Goal: Task Accomplishment & Management: Manage account settings

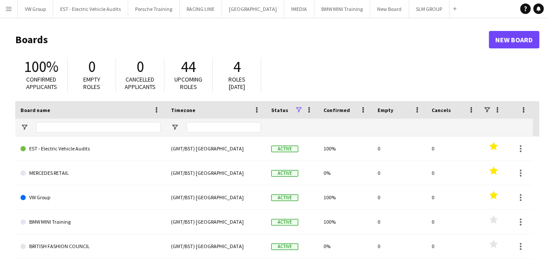
click at [8, 9] on app-icon "Menu" at bounding box center [8, 8] width 7 height 7
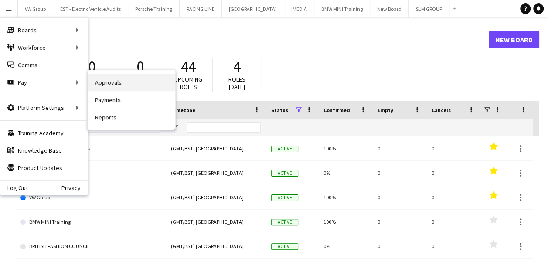
click at [99, 81] on link "Approvals" at bounding box center [131, 82] width 87 height 17
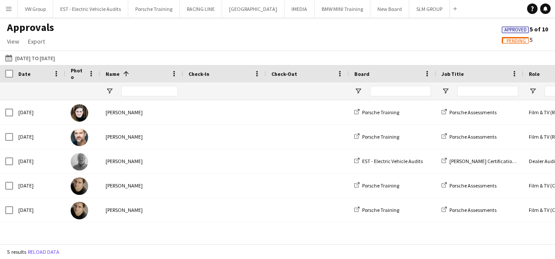
click at [510, 42] on span "Pending" at bounding box center [515, 41] width 19 height 6
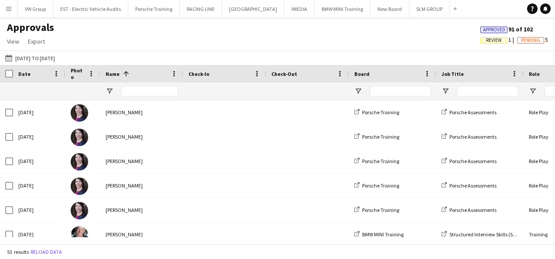
click at [495, 42] on span "Review" at bounding box center [494, 41] width 16 height 6
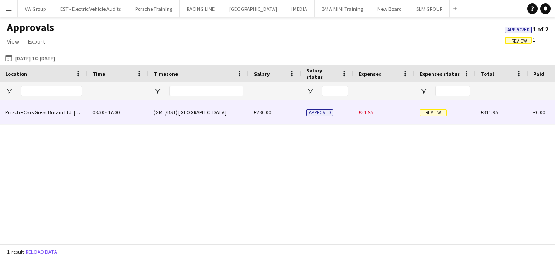
click at [436, 111] on span "Review" at bounding box center [433, 112] width 27 height 7
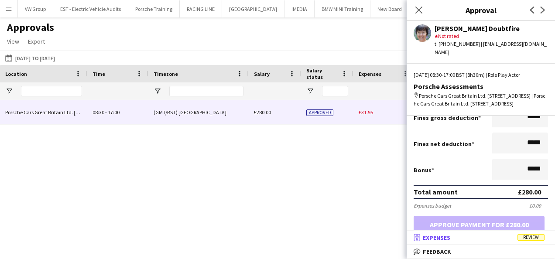
click at [533, 238] on span "Review" at bounding box center [530, 237] width 27 height 7
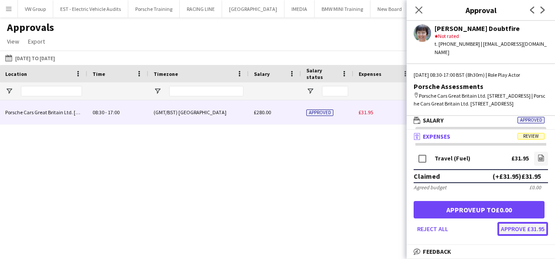
click at [528, 231] on button "Approve £31.95" at bounding box center [522, 229] width 51 height 14
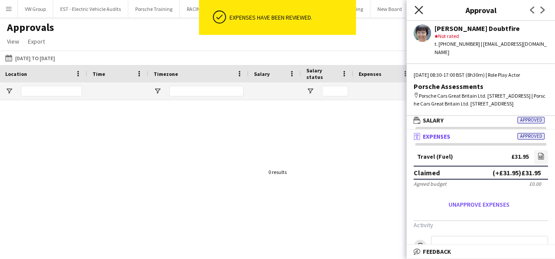
click at [418, 7] on icon "Close pop-in" at bounding box center [418, 10] width 8 height 8
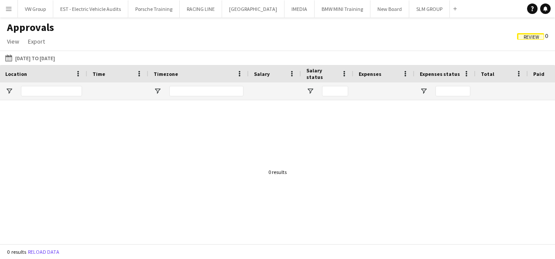
click at [8, 6] on app-icon "Menu" at bounding box center [8, 8] width 7 height 7
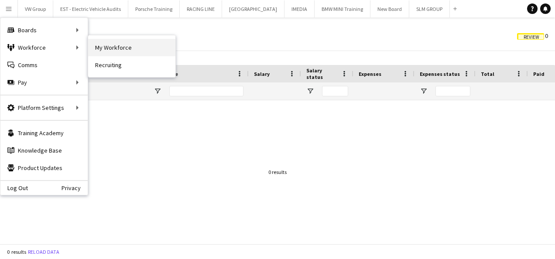
click at [112, 48] on link "My Workforce" at bounding box center [131, 47] width 87 height 17
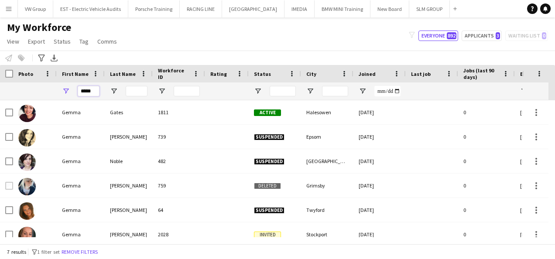
click at [98, 93] on input "*****" at bounding box center [89, 91] width 22 height 10
type input "*"
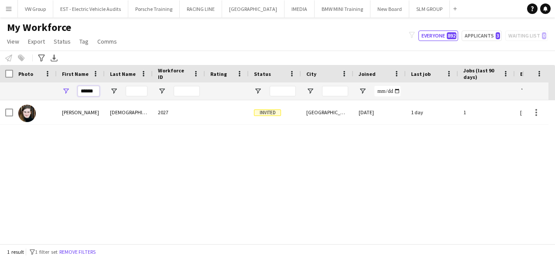
type input "******"
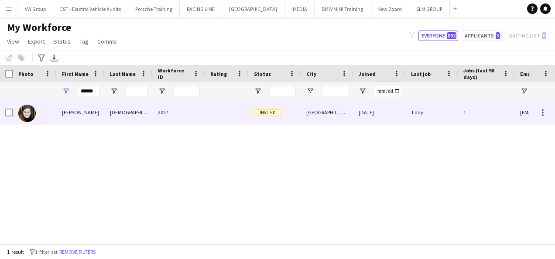
click at [73, 113] on div "[PERSON_NAME]" at bounding box center [81, 112] width 48 height 24
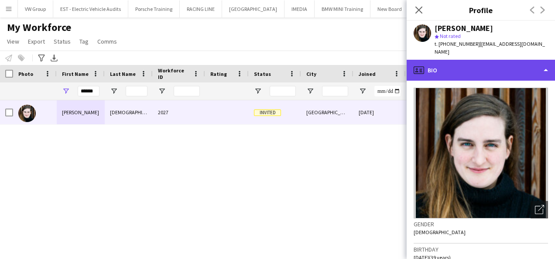
click at [546, 65] on div "profile Bio" at bounding box center [480, 70] width 148 height 21
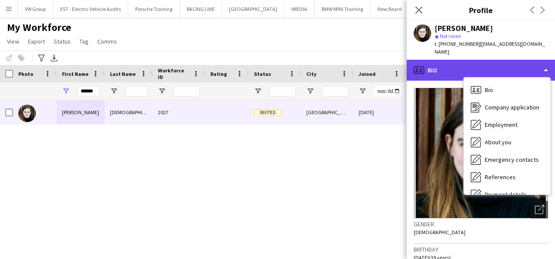
click at [546, 65] on div "profile Bio" at bounding box center [480, 70] width 148 height 21
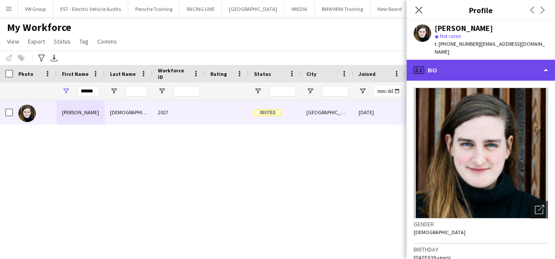
click at [547, 60] on div "profile Bio" at bounding box center [480, 70] width 148 height 21
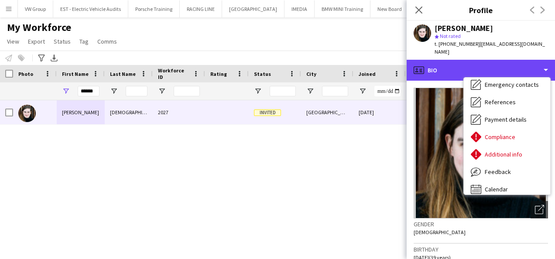
scroll to position [82, 0]
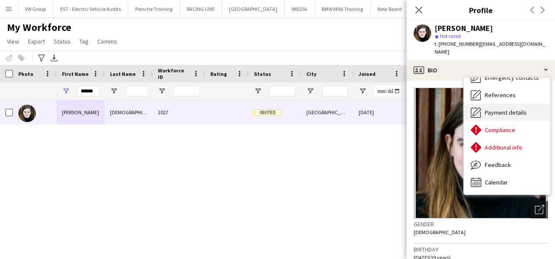
click at [518, 109] on span "Payment details" at bounding box center [505, 113] width 42 height 8
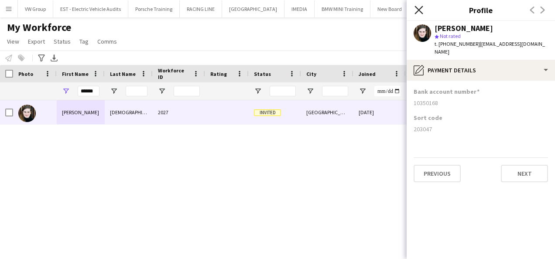
click at [420, 8] on icon "Close pop-in" at bounding box center [418, 10] width 8 height 8
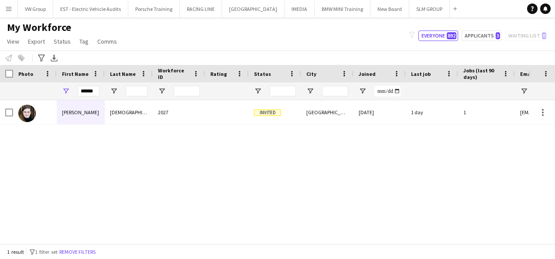
click at [10, 9] on app-icon "Menu" at bounding box center [8, 8] width 7 height 7
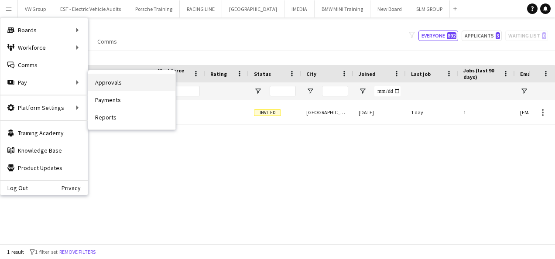
click at [113, 85] on link "Approvals" at bounding box center [131, 82] width 87 height 17
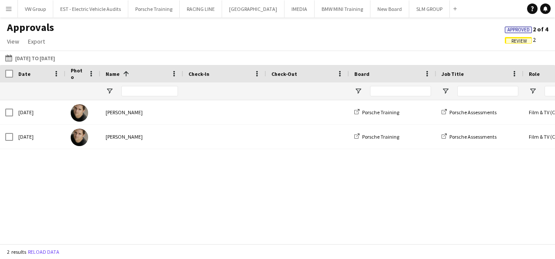
click at [525, 41] on span "Review" at bounding box center [519, 41] width 16 height 6
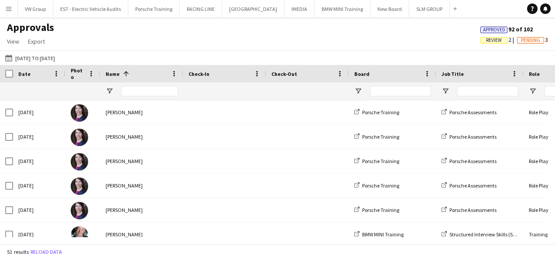
click at [497, 41] on span "Review" at bounding box center [494, 41] width 16 height 6
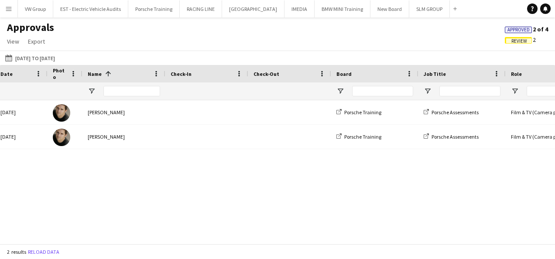
scroll to position [0, 145]
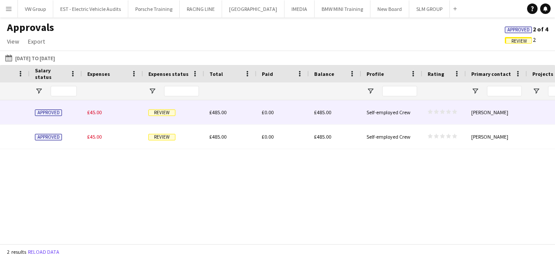
click at [163, 112] on span "Review" at bounding box center [161, 112] width 27 height 7
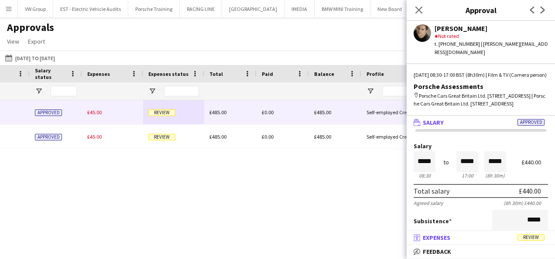
click at [531, 238] on span "Review" at bounding box center [530, 237] width 27 height 7
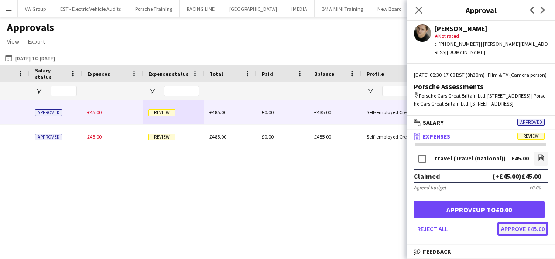
click at [529, 235] on button "Approve £45.00" at bounding box center [522, 229] width 51 height 14
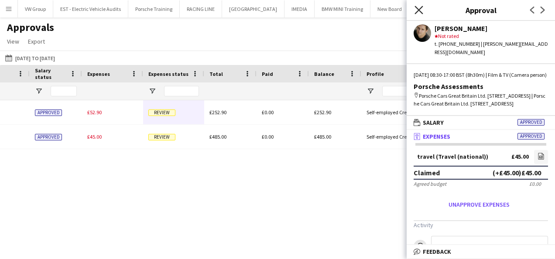
click at [417, 11] on icon at bounding box center [418, 10] width 8 height 8
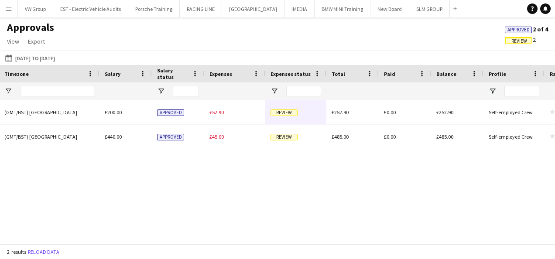
scroll to position [0, 676]
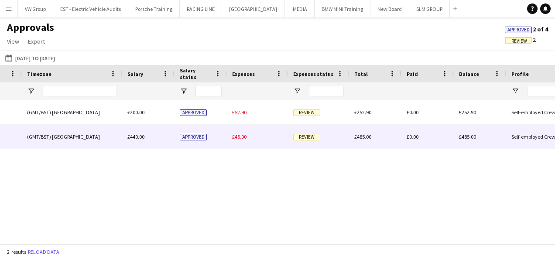
click at [305, 140] on span "Review" at bounding box center [306, 137] width 27 height 7
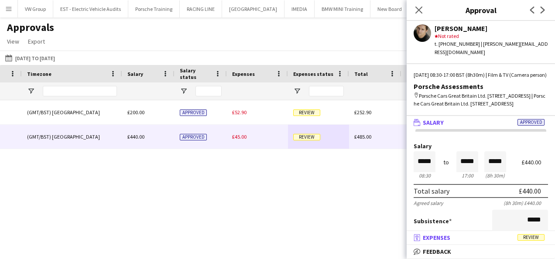
click at [529, 237] on span "Review" at bounding box center [530, 237] width 27 height 7
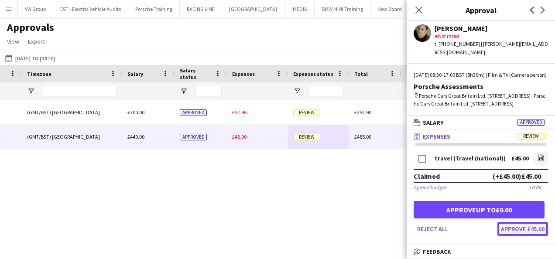
click at [529, 236] on button "Approve £45.00" at bounding box center [522, 229] width 51 height 14
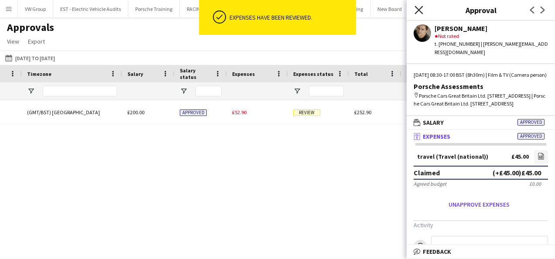
click at [419, 8] on icon "Close pop-in" at bounding box center [418, 10] width 8 height 8
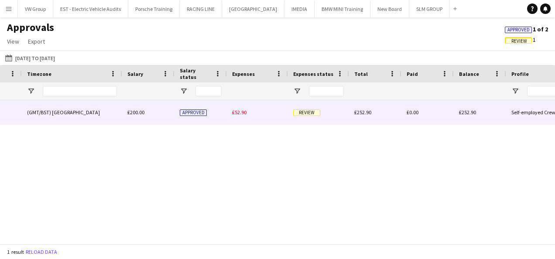
click at [302, 112] on span "Review" at bounding box center [306, 112] width 27 height 7
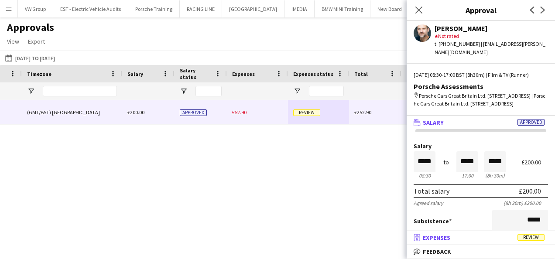
click at [529, 239] on span "Review" at bounding box center [530, 237] width 27 height 7
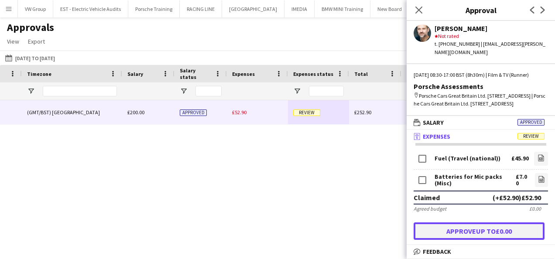
click at [529, 239] on button "Approve up to £0.00" at bounding box center [478, 230] width 131 height 17
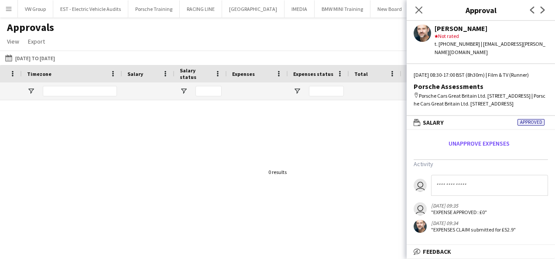
drag, startPoint x: 548, startPoint y: 222, endPoint x: 546, endPoint y: 204, distance: 17.9
click at [546, 204] on app-messages "user user [DATE] 09:35 "EXPENSE APPROVED: £0" [DATE] 09:34 "EXPENSES CLAIM subm…" at bounding box center [480, 204] width 148 height 58
drag, startPoint x: 546, startPoint y: 204, endPoint x: 538, endPoint y: 229, distance: 25.9
click at [538, 229] on app-messages "user user [DATE] 09:35 "EXPENSE APPROVED: £0" [DATE] 09:34 "EXPENSES CLAIM subm…" at bounding box center [480, 204] width 148 height 58
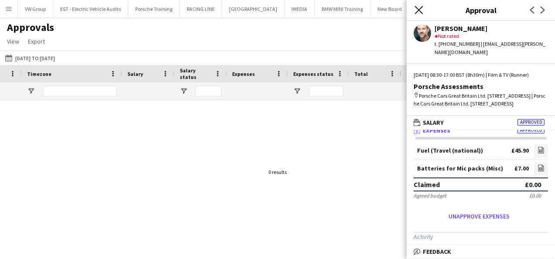
click at [420, 11] on icon at bounding box center [418, 10] width 8 height 8
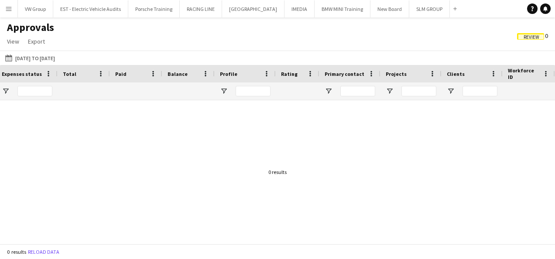
click at [534, 38] on span "Review" at bounding box center [531, 37] width 16 height 6
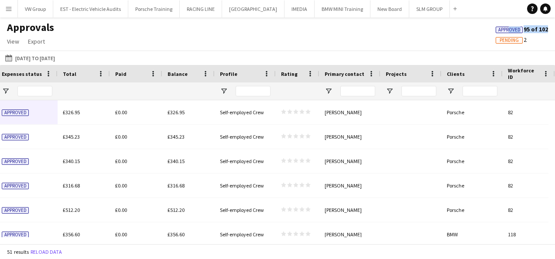
click at [508, 31] on span "Approved" at bounding box center [509, 30] width 22 height 6
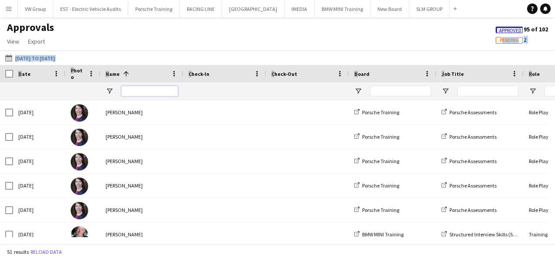
click at [148, 92] on input "Name Filter Input" at bounding box center [149, 91] width 57 height 10
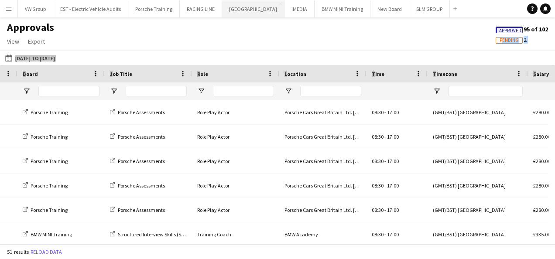
click at [241, 2] on button "[GEOGRAPHIC_DATA] Close" at bounding box center [253, 8] width 62 height 17
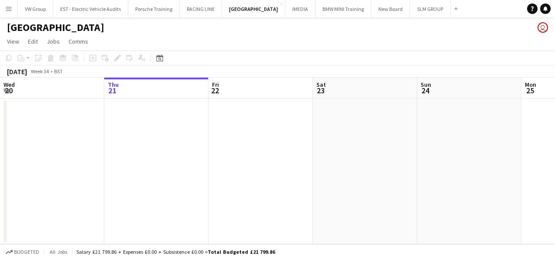
click at [9, 10] on app-icon "Menu" at bounding box center [8, 8] width 7 height 7
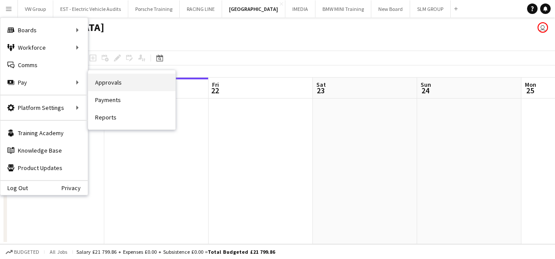
click at [107, 83] on link "Approvals" at bounding box center [131, 82] width 87 height 17
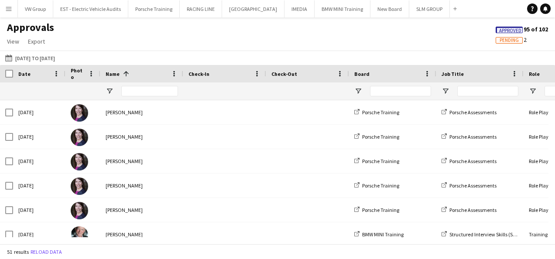
click at [520, 41] on span "Pending" at bounding box center [508, 40] width 27 height 7
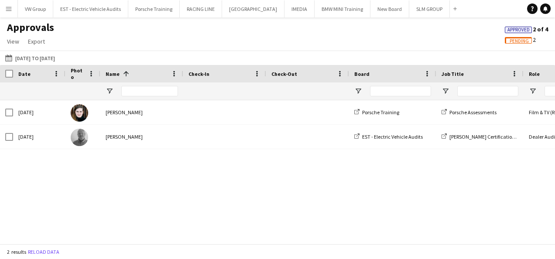
click at [519, 31] on span "Approved" at bounding box center [518, 30] width 22 height 6
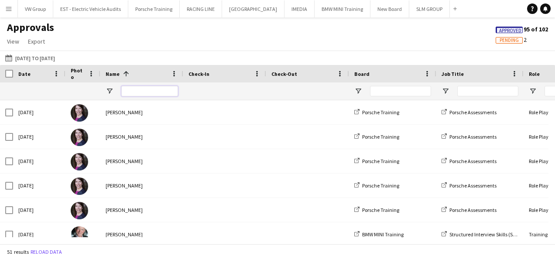
click at [141, 91] on input "Name Filter Input" at bounding box center [149, 91] width 57 height 10
type input "****"
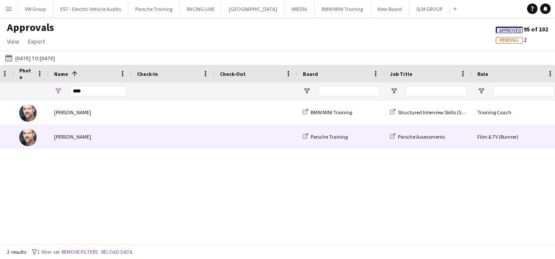
click at [71, 138] on div "[PERSON_NAME]" at bounding box center [90, 137] width 83 height 24
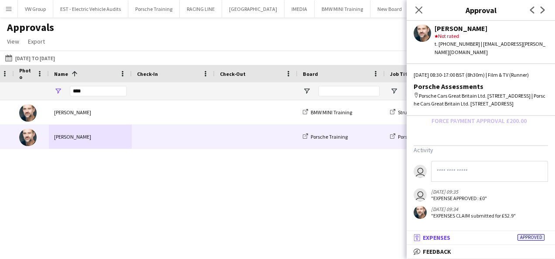
click at [525, 237] on span "Approved" at bounding box center [530, 237] width 27 height 7
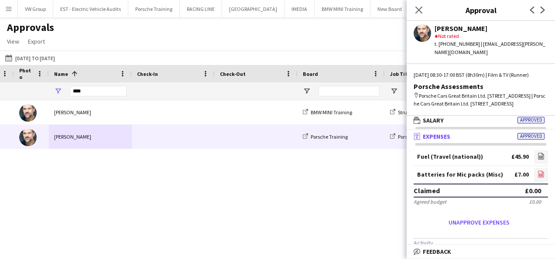
click at [538, 177] on icon at bounding box center [541, 174] width 6 height 7
click at [539, 158] on icon at bounding box center [540, 157] width 3 height 3
click at [537, 177] on icon "file-image" at bounding box center [540, 174] width 7 height 7
click at [420, 13] on icon "Close pop-in" at bounding box center [418, 10] width 8 height 8
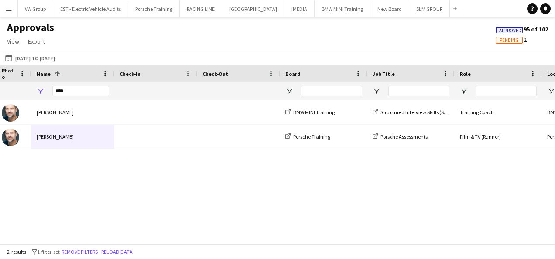
scroll to position [0, 89]
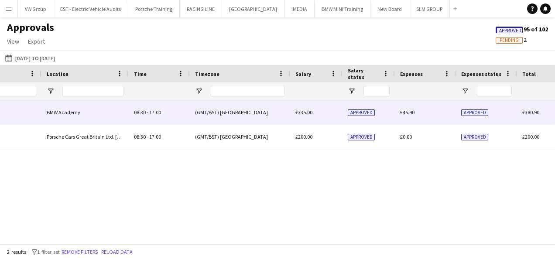
click at [477, 111] on span "Approved" at bounding box center [474, 112] width 27 height 7
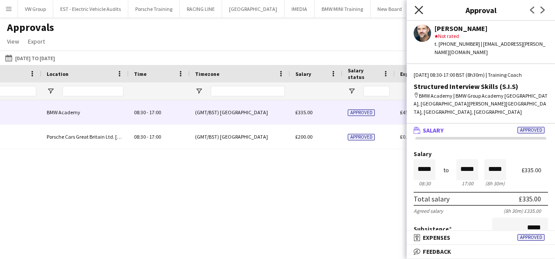
click at [419, 10] on icon at bounding box center [418, 10] width 8 height 8
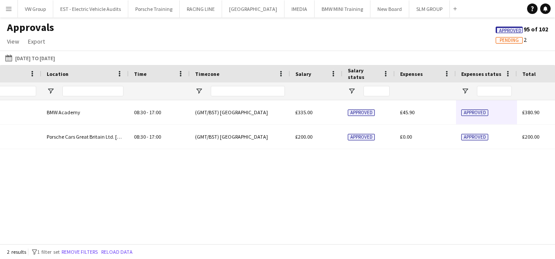
drag, startPoint x: 381, startPoint y: 244, endPoint x: 414, endPoint y: 243, distance: 33.2
click at [414, 243] on app-pay-approvals-table "Press SPACE to select this row. Drag here to set row groups Date Photo Name Che…" at bounding box center [277, 154] width 555 height 179
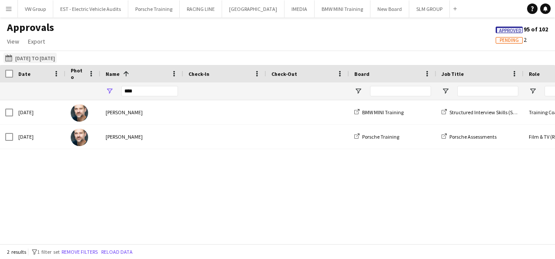
click at [31, 58] on button "[DATE] to [DATE] [DATE] to [DATE]" at bounding box center [29, 58] width 53 height 10
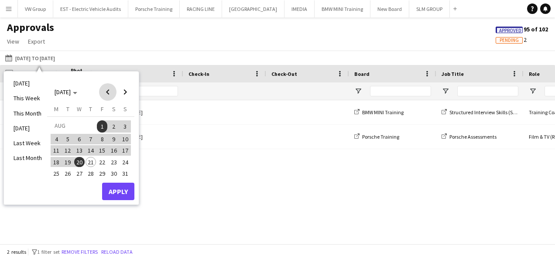
click at [108, 92] on span "Previous month" at bounding box center [107, 91] width 17 height 17
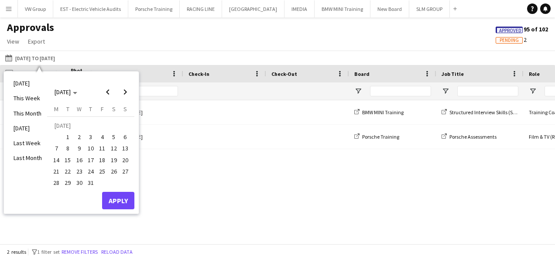
click at [66, 134] on span "1" at bounding box center [68, 137] width 10 height 10
click at [115, 205] on button "Apply" at bounding box center [118, 200] width 32 height 17
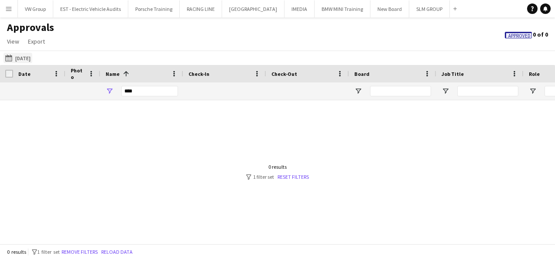
click at [32, 58] on button "[DATE] to [DATE] [DATE]" at bounding box center [17, 58] width 29 height 10
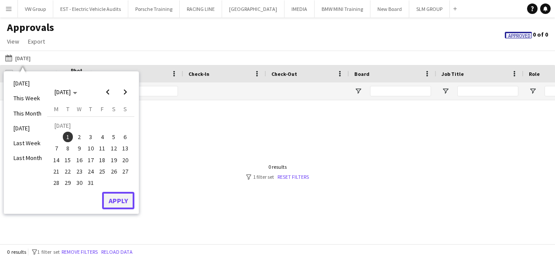
click at [110, 193] on button "Apply" at bounding box center [118, 200] width 32 height 17
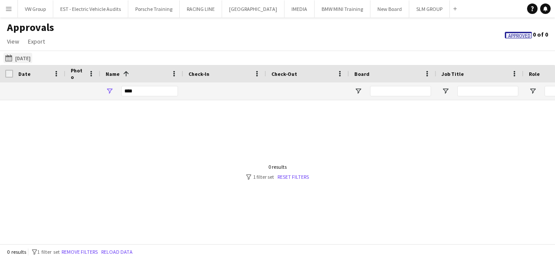
click at [32, 56] on button "[DATE] to [DATE] [DATE]" at bounding box center [17, 58] width 29 height 10
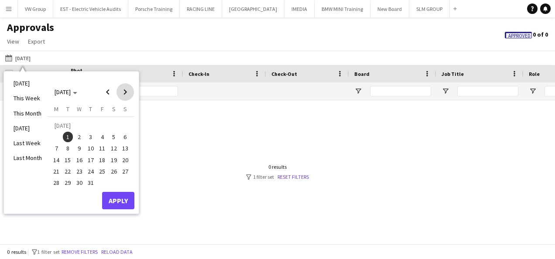
click at [126, 92] on span "Next month" at bounding box center [124, 91] width 17 height 17
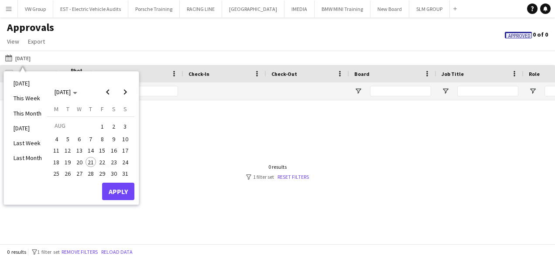
click at [101, 124] on span "1" at bounding box center [102, 126] width 10 height 12
click at [91, 160] on span "21" at bounding box center [90, 162] width 10 height 10
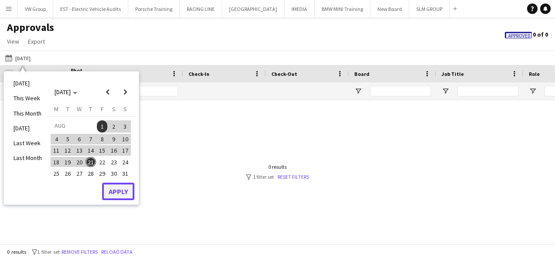
click at [113, 187] on button "Apply" at bounding box center [118, 191] width 32 height 17
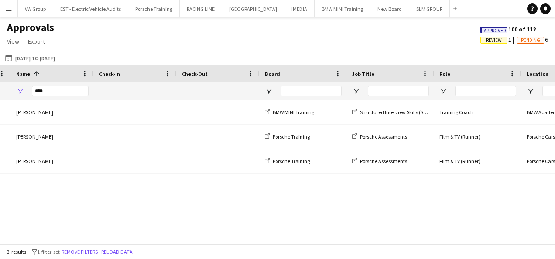
scroll to position [0, 128]
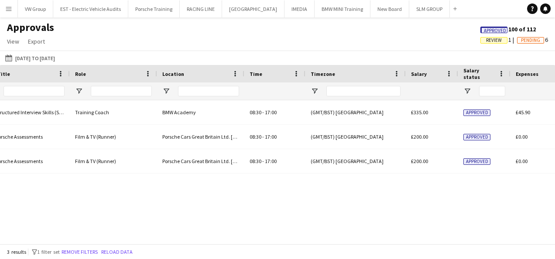
click at [481, 42] on span "Review" at bounding box center [493, 40] width 27 height 7
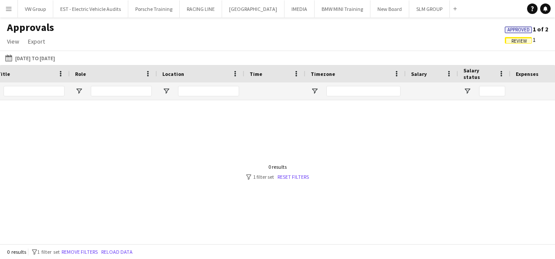
click at [520, 41] on span "Review" at bounding box center [519, 41] width 16 height 6
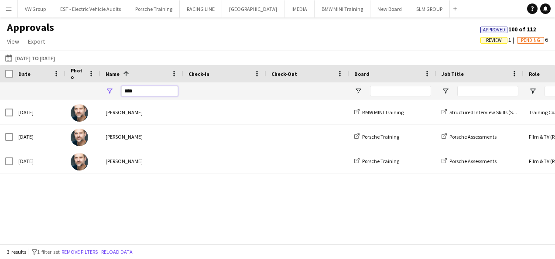
click at [140, 93] on input "****" at bounding box center [149, 91] width 57 height 10
type input "*"
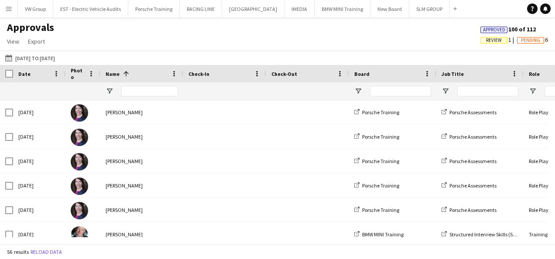
click at [486, 40] on span "Review" at bounding box center [494, 41] width 16 height 6
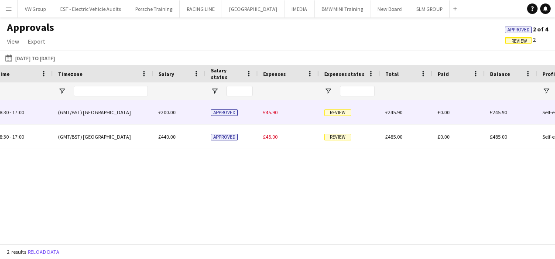
click at [343, 114] on span "Review" at bounding box center [337, 112] width 27 height 7
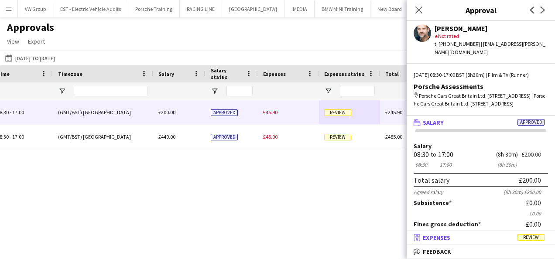
click at [534, 238] on span "Review" at bounding box center [530, 237] width 27 height 7
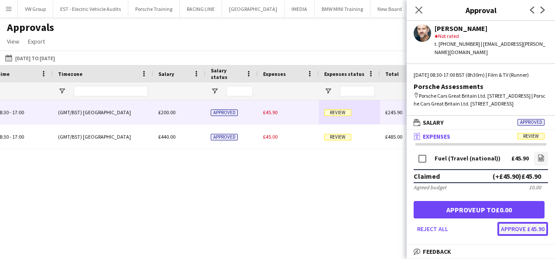
click at [519, 236] on button "Approve £45.90" at bounding box center [522, 229] width 51 height 14
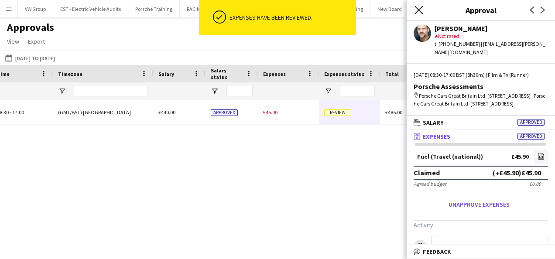
click at [418, 10] on icon at bounding box center [418, 10] width 8 height 8
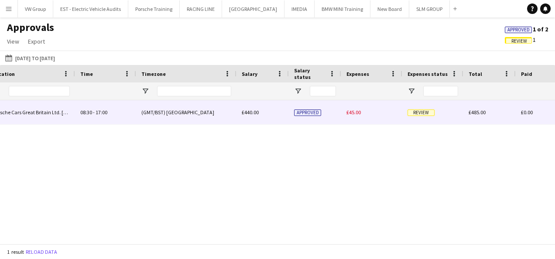
click at [419, 112] on span "Review" at bounding box center [420, 112] width 27 height 7
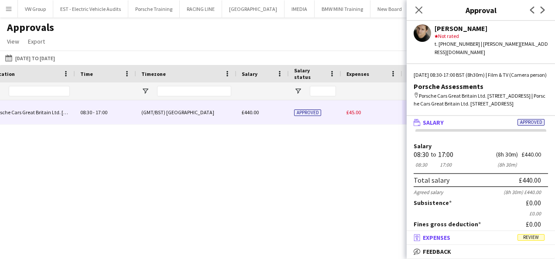
click at [530, 237] on span "Review" at bounding box center [530, 237] width 27 height 7
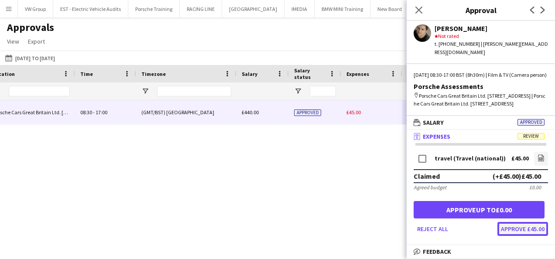
click at [525, 236] on button "Approve £45.00" at bounding box center [522, 229] width 51 height 14
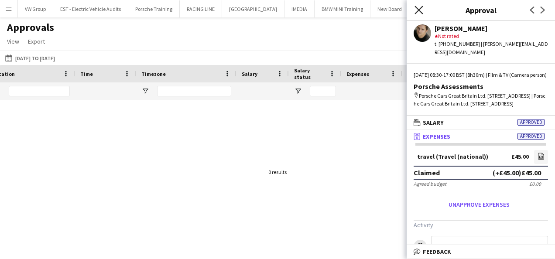
click at [421, 9] on icon "Close pop-in" at bounding box center [418, 10] width 8 height 8
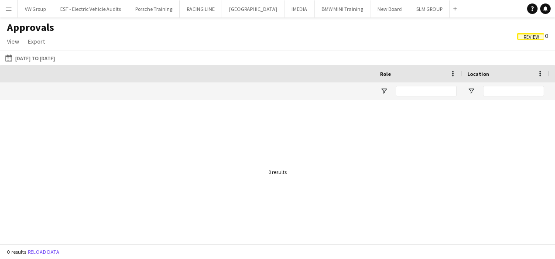
scroll to position [0, 149]
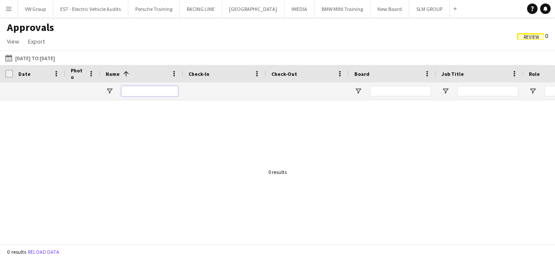
click at [144, 91] on input "Name Filter Input" at bounding box center [149, 91] width 57 height 10
type input "****"
click at [296, 177] on link "Reset filters" at bounding box center [292, 177] width 31 height 7
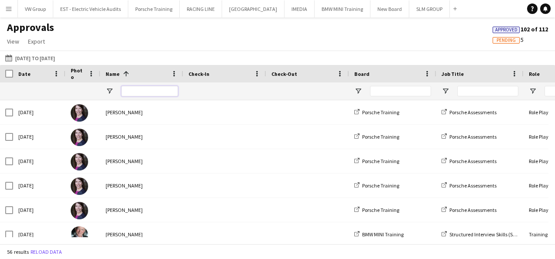
click at [142, 92] on input "Name Filter Input" at bounding box center [149, 91] width 57 height 10
type input "****"
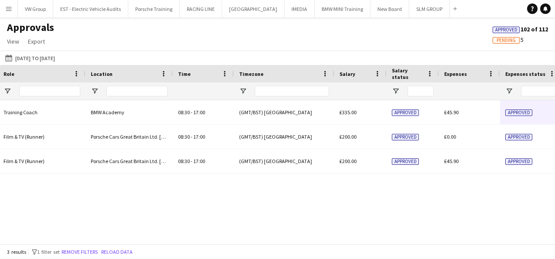
scroll to position [0, 515]
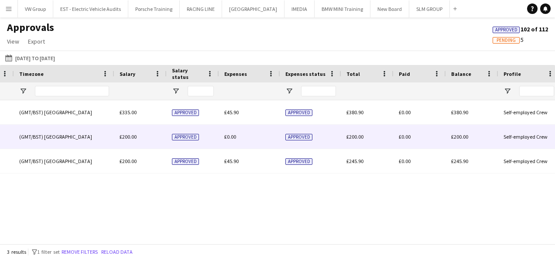
click at [307, 136] on span "Approved" at bounding box center [298, 137] width 27 height 7
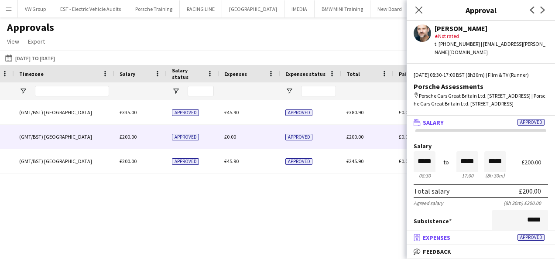
click at [539, 238] on span "Approved" at bounding box center [530, 237] width 27 height 7
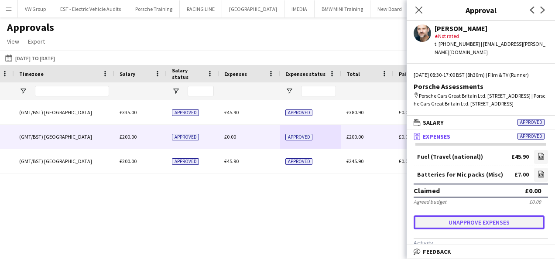
click at [475, 229] on button "Unapprove expenses" at bounding box center [478, 222] width 131 height 14
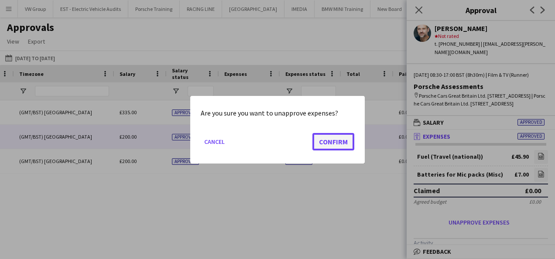
click at [338, 140] on button "Confirm" at bounding box center [333, 141] width 42 height 17
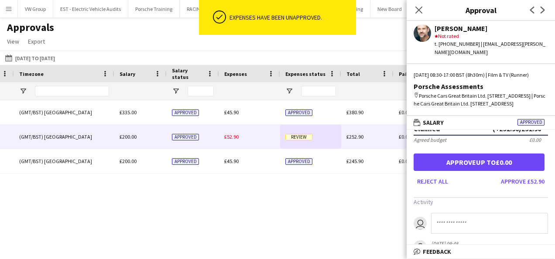
scroll to position [75, 0]
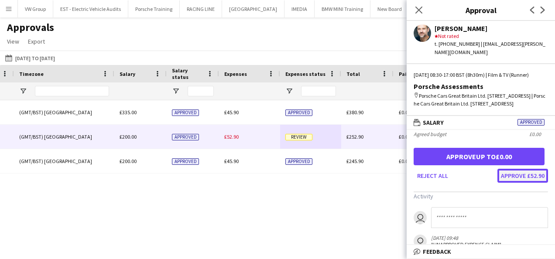
click at [510, 183] on button "Approve £52.90" at bounding box center [522, 176] width 51 height 14
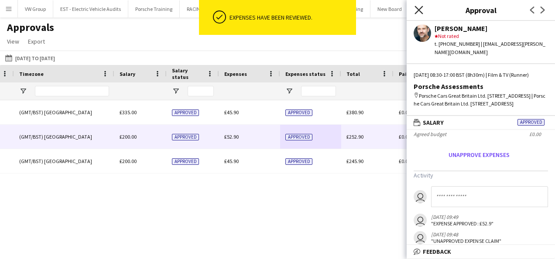
click at [418, 11] on icon at bounding box center [418, 10] width 8 height 8
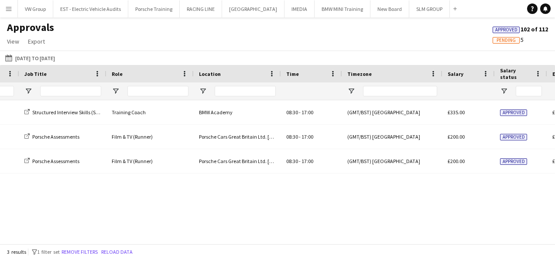
scroll to position [0, 83]
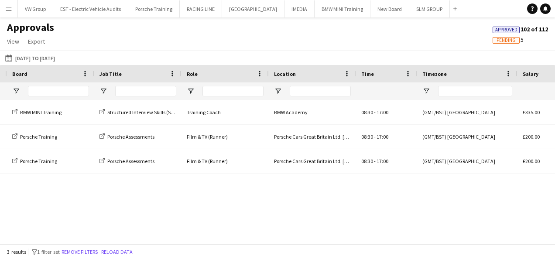
click at [499, 41] on span "Pending" at bounding box center [505, 41] width 19 height 6
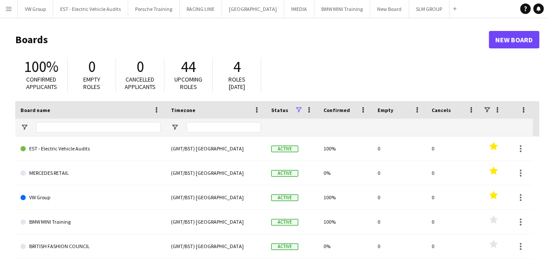
click at [8, 6] on app-icon "Menu" at bounding box center [8, 8] width 7 height 7
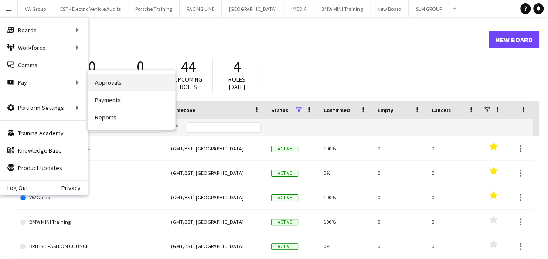
click at [99, 80] on link "Approvals" at bounding box center [131, 82] width 87 height 17
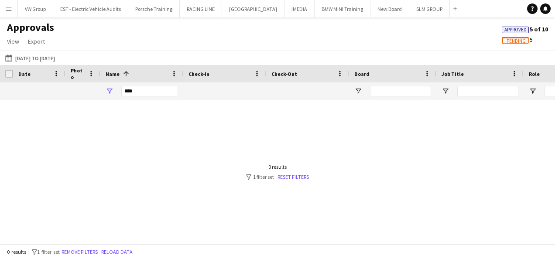
click at [509, 41] on span "Pending" at bounding box center [515, 41] width 19 height 6
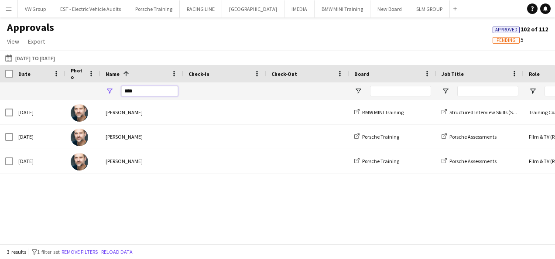
click at [138, 90] on input "****" at bounding box center [149, 91] width 57 height 10
type input "*"
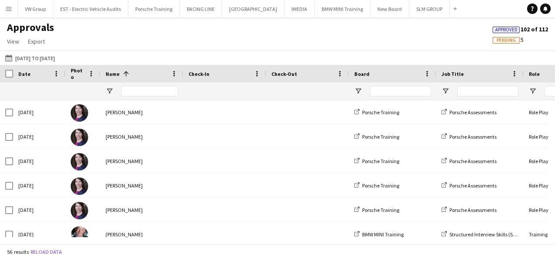
click at [513, 39] on span "Pending" at bounding box center [505, 41] width 19 height 6
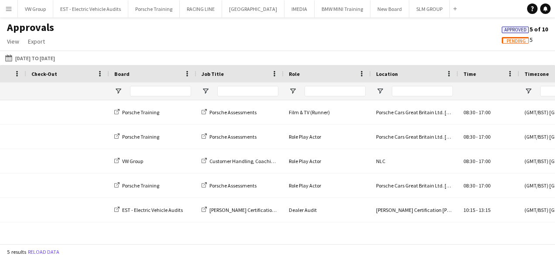
scroll to position [0, 526]
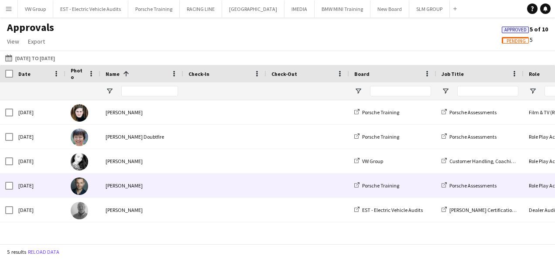
click at [170, 188] on div "[PERSON_NAME]" at bounding box center [141, 186] width 83 height 24
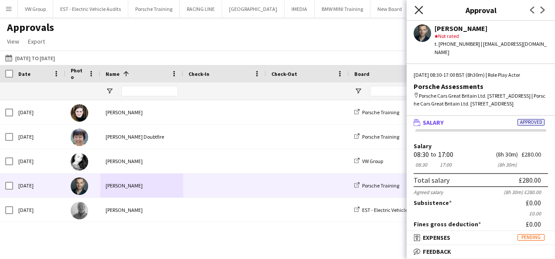
click at [420, 8] on icon "Close pop-in" at bounding box center [418, 10] width 8 height 8
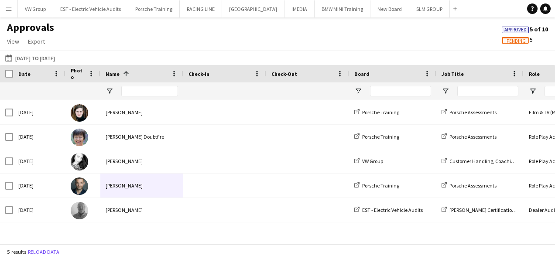
click at [7, 6] on app-icon "Menu" at bounding box center [8, 8] width 7 height 7
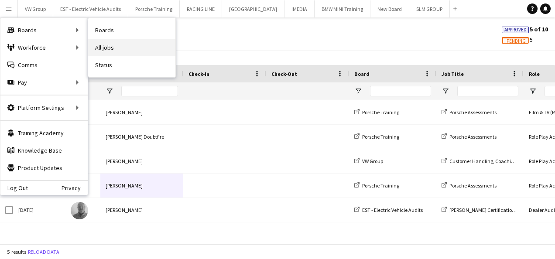
click at [102, 48] on link "All jobs" at bounding box center [131, 47] width 87 height 17
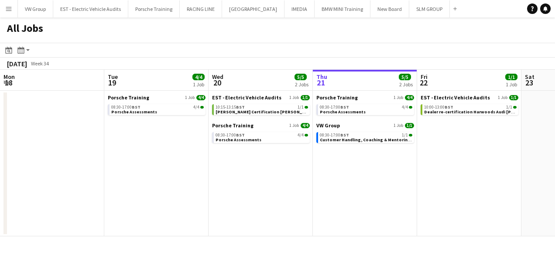
scroll to position [0, 208]
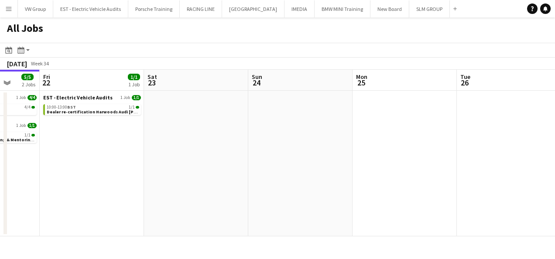
drag, startPoint x: 284, startPoint y: 151, endPoint x: 164, endPoint y: 154, distance: 120.0
click at [161, 154] on app-calendar-viewport "Mon 18 Tue 19 4/4 1 Job Wed 20 5/5 2 Jobs Thu 21 5/5 2 Jobs Fri 22 1/1 1 Job Sa…" at bounding box center [277, 153] width 555 height 167
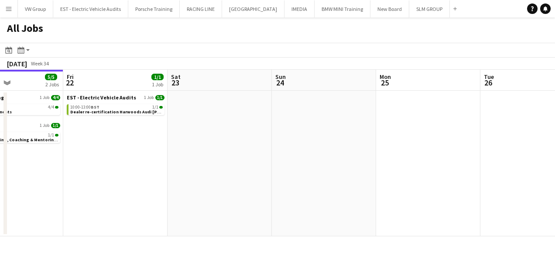
drag, startPoint x: 235, startPoint y: 150, endPoint x: 151, endPoint y: 153, distance: 84.7
click at [143, 156] on app-calendar-viewport "Mon 18 Tue 19 4/4 1 Job Wed 20 5/5 2 Jobs Thu 21 5/5 2 Jobs Fri 22 1/1 1 Job Sa…" at bounding box center [277, 153] width 555 height 167
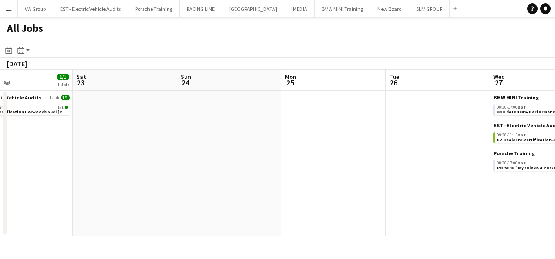
drag, startPoint x: 235, startPoint y: 142, endPoint x: 153, endPoint y: 164, distance: 85.6
click at [146, 167] on app-calendar-viewport "Wed 20 5/5 2 Jobs Thu 21 5/5 2 Jobs Fri 22 1/1 1 Job Sat 23 Sun 24 Mon 25 Tue 2…" at bounding box center [277, 153] width 555 height 167
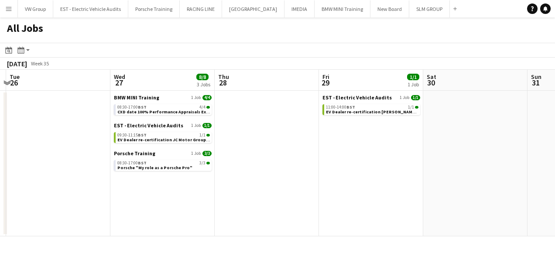
scroll to position [0, 201]
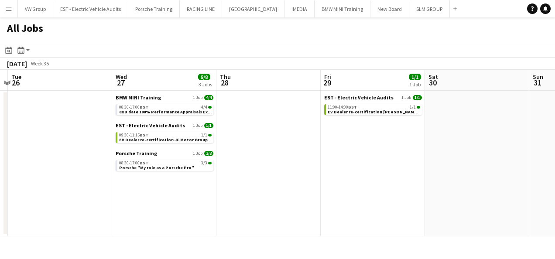
drag, startPoint x: 283, startPoint y: 196, endPoint x: 159, endPoint y: 198, distance: 124.7
click at [159, 198] on app-calendar-viewport "Sun 24 Mon 25 Tue 26 Wed 27 8/8 3 Jobs Thu 28 Fri 29 1/1 1 Job Sat 30 Sun 31 Mo…" at bounding box center [277, 153] width 555 height 167
click at [168, 107] on div "08:30-17:00 BST 4/4" at bounding box center [165, 107] width 92 height 4
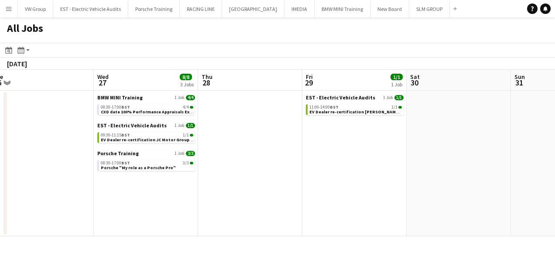
drag, startPoint x: 203, startPoint y: 195, endPoint x: 291, endPoint y: 181, distance: 88.8
click at [291, 181] on app-calendar-viewport "Sun 24 Mon 25 Tue 26 Wed 27 8/8 3 Jobs Thu 28 Fri 29 1/1 1 Job Sat 30 Sun 31 Mo…" at bounding box center [277, 153] width 555 height 167
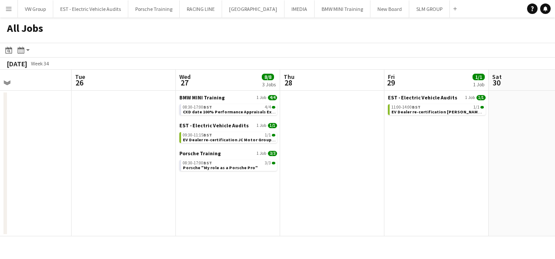
click at [318, 157] on app-calendar-viewport "Sat 23 Sun 24 Mon 25 Tue 26 Wed 27 8/8 3 Jobs Thu 28 Fri 29 1/1 1 Job Sat 30 Su…" at bounding box center [277, 153] width 555 height 167
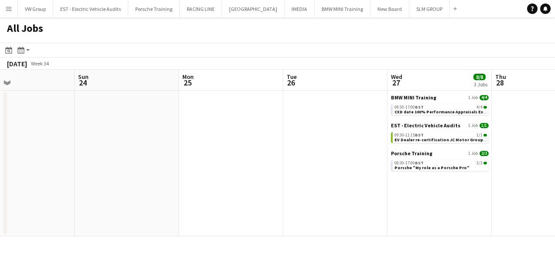
drag, startPoint x: 257, startPoint y: 157, endPoint x: 327, endPoint y: 150, distance: 70.2
click at [327, 150] on app-calendar-viewport "Thu 21 5/5 2 Jobs Fri 22 1/1 1 Job Sat 23 Sun 24 Mon 25 Tue 26 Wed 27 8/8 3 Job…" at bounding box center [277, 153] width 555 height 167
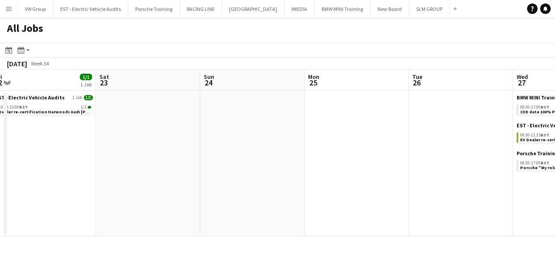
click at [316, 134] on app-calendar-viewport "Wed 20 5/5 2 Jobs Thu 21 5/5 2 Jobs Fri 22 1/1 1 Job Sat 23 Sun 24 Mon 25 Tue 2…" at bounding box center [277, 153] width 555 height 167
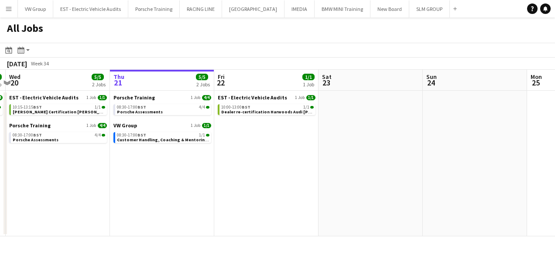
scroll to position [0, 195]
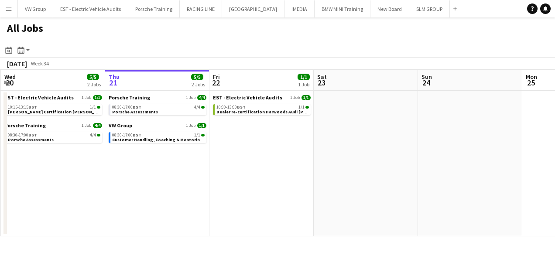
drag, startPoint x: 280, startPoint y: 145, endPoint x: 316, endPoint y: 143, distance: 36.7
click at [315, 143] on app-calendar-viewport "Mon 18 Tue 19 4/4 1 Job Wed 20 5/5 2 Jobs Thu 21 5/5 2 Jobs Fri 22 1/1 1 Job Sa…" at bounding box center [277, 153] width 555 height 167
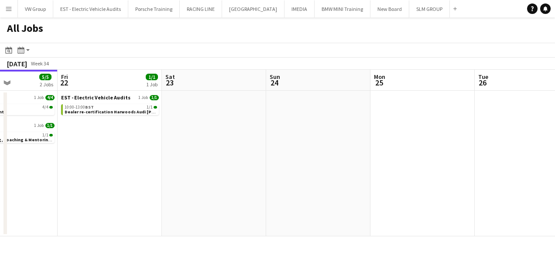
drag, startPoint x: 304, startPoint y: 161, endPoint x: 133, endPoint y: 184, distance: 171.6
click at [134, 184] on app-calendar-viewport "Mon 18 Tue 19 4/4 1 Job Wed 20 5/5 2 Jobs Thu 21 5/5 2 Jobs Fri 22 1/1 1 Job Sa…" at bounding box center [277, 153] width 555 height 167
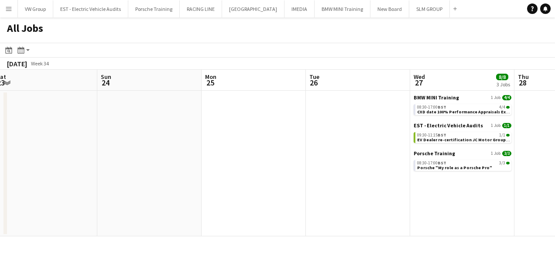
drag, startPoint x: 219, startPoint y: 179, endPoint x: 137, endPoint y: 178, distance: 82.0
click at [128, 180] on app-calendar-viewport "Wed 20 5/5 2 Jobs Thu 21 5/5 2 Jobs Fri 22 1/1 1 Job Sat 23 Sun 24 Mon 25 Tue 2…" at bounding box center [277, 153] width 555 height 167
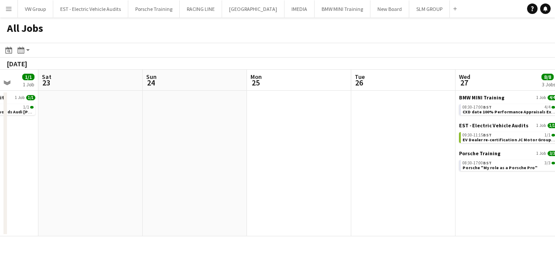
drag, startPoint x: 293, startPoint y: 175, endPoint x: 123, endPoint y: 175, distance: 170.5
click at [127, 175] on app-calendar-viewport "Wed 20 5/5 2 Jobs Thu 21 5/5 2 Jobs Fri 22 1/1 1 Job Sat 23 Sun 24 Mon 25 Tue 2…" at bounding box center [277, 153] width 555 height 167
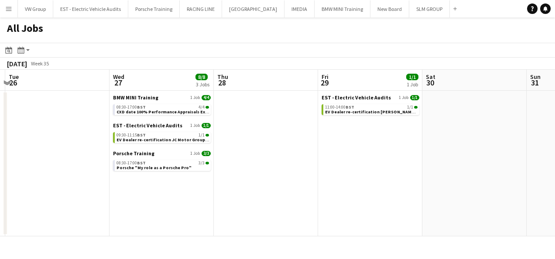
drag, startPoint x: 319, startPoint y: 171, endPoint x: 156, endPoint y: 179, distance: 163.3
click at [168, 181] on app-calendar-viewport "Fri 22 1/1 1 Job Sat 23 Sun 24 Mon 25 Tue 26 Wed 27 8/8 3 Jobs Thu 28 Fri 29 1/…" at bounding box center [277, 153] width 555 height 167
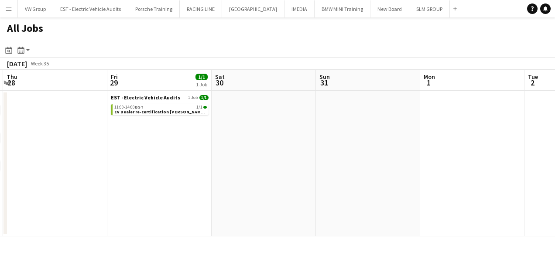
drag, startPoint x: 321, startPoint y: 165, endPoint x: 155, endPoint y: 181, distance: 166.5
click at [161, 180] on app-calendar-viewport "Sun 24 Mon 25 Tue 26 Wed 27 8/8 3 Jobs Thu 28 Fri 29 1/1 1 Job Sat 30 Sun 31 Mo…" at bounding box center [277, 153] width 555 height 167
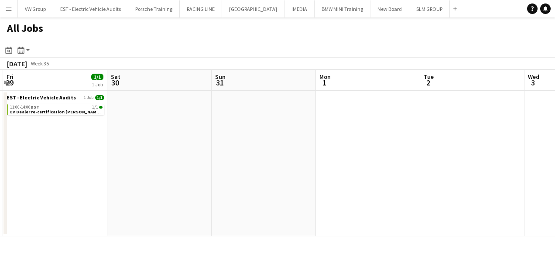
drag, startPoint x: 277, startPoint y: 162, endPoint x: 181, endPoint y: 168, distance: 96.6
click at [181, 168] on app-calendar-viewport "Tue 26 Wed 27 8/8 3 Jobs Thu 28 Fri 29 1/1 1 Job Sat 30 Sun 31 Mon 1 Tue 2 Wed …" at bounding box center [277, 153] width 555 height 167
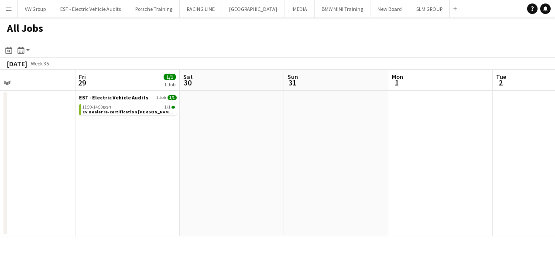
drag, startPoint x: 263, startPoint y: 160, endPoint x: 234, endPoint y: 167, distance: 29.7
click at [332, 157] on app-calendar-viewport "Tue 26 Wed 27 8/8 3 Jobs Thu 28 Fri 29 1/1 1 Job Sat 30 Sun 31 Mon 1 Tue 2 Wed …" at bounding box center [277, 153] width 555 height 167
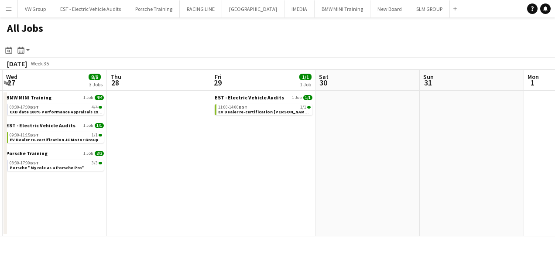
drag, startPoint x: 213, startPoint y: 166, endPoint x: 327, endPoint y: 157, distance: 114.2
click at [327, 157] on app-calendar-viewport "Mon 25 Tue 26 Wed 27 8/8 3 Jobs Thu 28 Fri 29 1/1 1 Job Sat 30 Sun 31 Mon 1 Tue…" at bounding box center [277, 153] width 555 height 167
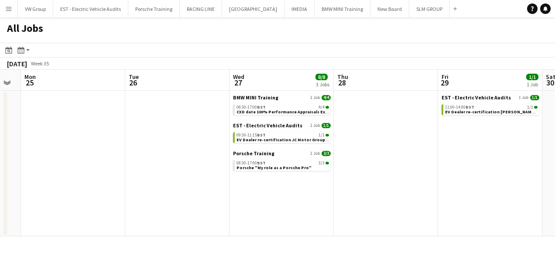
scroll to position [0, 274]
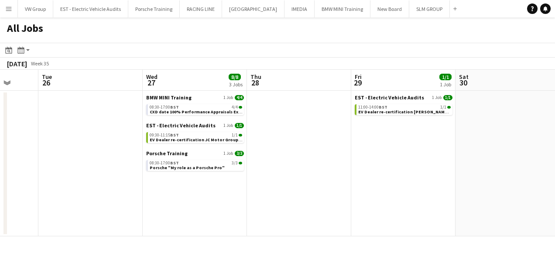
drag, startPoint x: 275, startPoint y: 166, endPoint x: 329, endPoint y: 159, distance: 54.5
click at [329, 159] on app-calendar-viewport "Sat 23 Sun 24 Mon 25 Tue 26 Wed 27 8/8 3 Jobs Thu 28 Fri 29 1/1 1 Job Sat 30 Su…" at bounding box center [277, 153] width 555 height 167
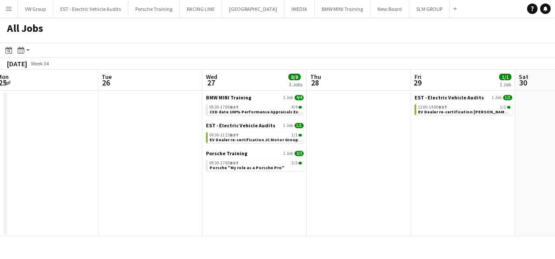
drag, startPoint x: 117, startPoint y: 203, endPoint x: 230, endPoint y: 182, distance: 114.9
click at [263, 181] on app-calendar-viewport "Sat 23 Sun 24 Mon 25 Tue 26 Wed 27 8/8 3 Jobs Thu 28 Fri 29 1/1 1 Job Sat 30 Su…" at bounding box center [277, 153] width 555 height 167
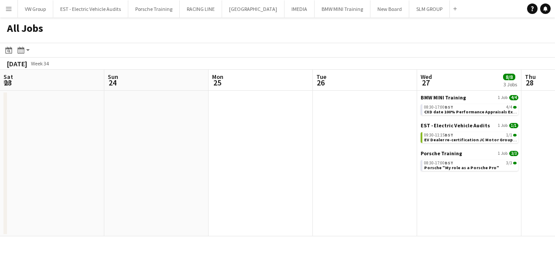
drag, startPoint x: 157, startPoint y: 191, endPoint x: 211, endPoint y: 181, distance: 55.3
click at [283, 179] on app-calendar-viewport "Thu 21 5/5 2 Jobs Fri 22 1/1 1 Job Sat 23 Sun 24 Mon 25 Tue 26 Wed 27 8/8 3 Job…" at bounding box center [277, 153] width 555 height 167
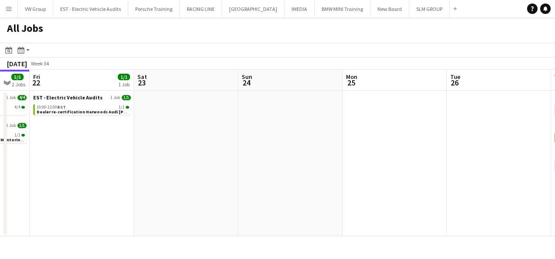
drag, startPoint x: 236, startPoint y: 178, endPoint x: 335, endPoint y: 173, distance: 99.1
click at [335, 173] on app-calendar-viewport "Wed 20 5/5 2 Jobs Thu 21 5/5 2 Jobs Fri 22 1/1 1 Job Sat 23 Sun 24 Mon 25 Tue 2…" at bounding box center [277, 153] width 555 height 167
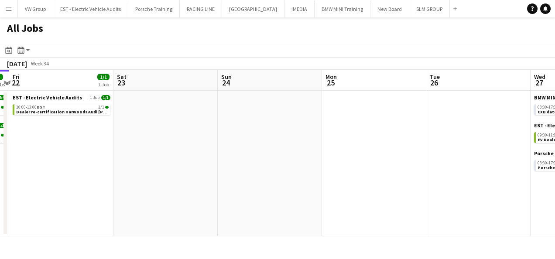
drag, startPoint x: 203, startPoint y: 183, endPoint x: 285, endPoint y: 174, distance: 82.4
click at [293, 174] on app-calendar-viewport "Wed 20 5/5 2 Jobs Thu 21 5/5 2 Jobs Fri 22 1/1 1 Job Sat 23 Sun 24 Mon 25 Tue 2…" at bounding box center [277, 153] width 555 height 167
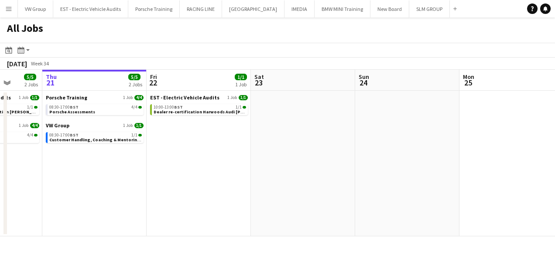
drag, startPoint x: 209, startPoint y: 187, endPoint x: 300, endPoint y: 181, distance: 90.9
click at [300, 181] on app-calendar-viewport "Mon 18 Tue 19 4/4 1 Job Wed 20 5/5 2 Jobs Thu 21 5/5 2 Jobs Fri 22 1/1 1 Job Sa…" at bounding box center [277, 153] width 555 height 167
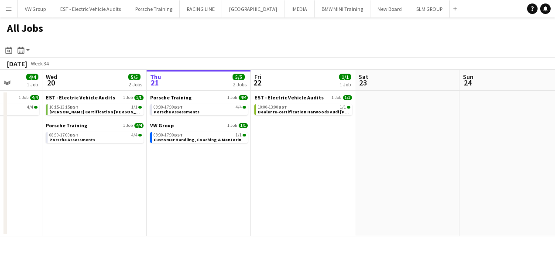
scroll to position [0, 266]
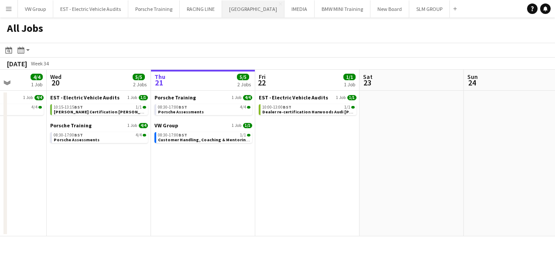
click at [253, 9] on button "[GEOGRAPHIC_DATA] Close" at bounding box center [253, 8] width 62 height 17
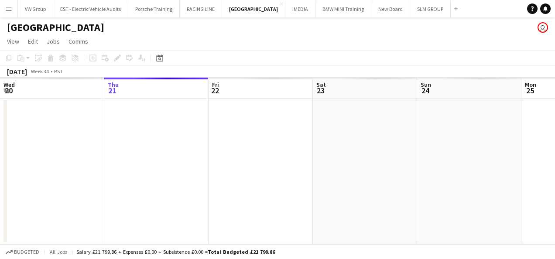
scroll to position [0, 393]
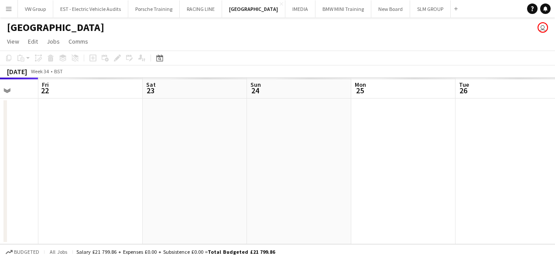
drag, startPoint x: 252, startPoint y: 157, endPoint x: 152, endPoint y: 154, distance: 99.5
click at [146, 157] on app-calendar-viewport "Mon 18 Tue 19 Wed 20 Thu 21 Fri 22 Sat 23 Sun 24 Mon 25 Tue 26 Wed 27 Thu 28" at bounding box center [277, 161] width 555 height 167
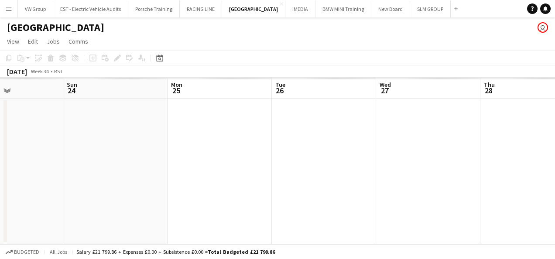
drag, startPoint x: 317, startPoint y: 149, endPoint x: 149, endPoint y: 149, distance: 168.3
click at [149, 150] on app-calendar-viewport "Wed 20 Thu 21 Fri 22 Sat 23 Sun 24 Mon 25 Tue 26 Wed 27 Thu 28 Fri 29 Sat 30" at bounding box center [277, 161] width 555 height 167
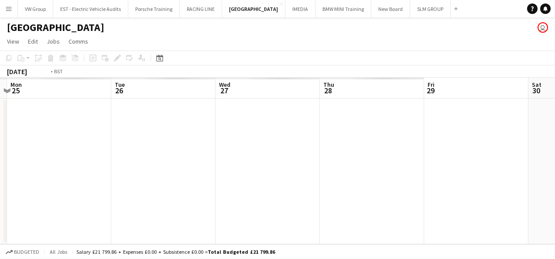
drag, startPoint x: 193, startPoint y: 153, endPoint x: 178, endPoint y: 155, distance: 14.6
click at [173, 158] on app-calendar-viewport "Fri 22 Sat 23 Sun 24 Mon 25 Tue 26 Wed 27 Thu 28 Fri 29 Sat 30 Sun 31 Mon 1" at bounding box center [277, 161] width 555 height 167
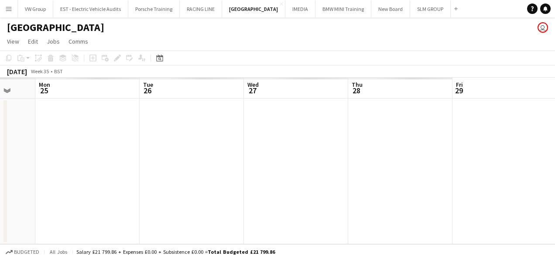
drag, startPoint x: 254, startPoint y: 145, endPoint x: 126, endPoint y: 178, distance: 131.7
click at [128, 177] on app-calendar-viewport "Fri 22 Sat 23 Sun 24 Mon 25 Tue 26 Wed 27 Thu 28 Fri 29 Sat 30 Sun 31 Mon 1" at bounding box center [277, 161] width 555 height 167
drag, startPoint x: 420, startPoint y: 133, endPoint x: 191, endPoint y: 161, distance: 231.0
click at [191, 161] on app-calendar-viewport "Sun 24 Mon 25 Tue 26 Wed 27 Thu 28 Fri 29 Sat 30 Sun 31 Mon 1 Tue 2 Wed 3" at bounding box center [277, 161] width 555 height 167
drag, startPoint x: 395, startPoint y: 146, endPoint x: 208, endPoint y: 174, distance: 189.1
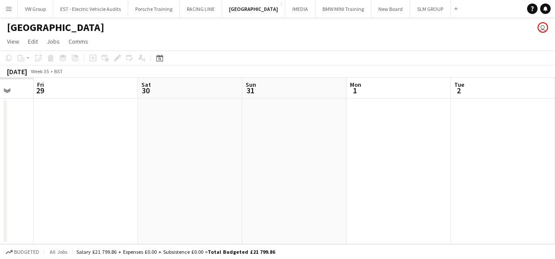
click at [208, 174] on app-calendar-viewport "Tue 26 Wed 27 Thu 28 Fri 29 Sat 30 Sun 31 Mon 1 Tue 2 Wed 3 Thu 4 Fri 5" at bounding box center [277, 161] width 555 height 167
drag, startPoint x: 295, startPoint y: 157, endPoint x: 190, endPoint y: 174, distance: 106.2
click at [188, 177] on app-calendar-viewport "Thu 28 Fri 29 Sat 30 Sun 31 Mon 1 Tue 2 Wed 3 Thu 4 Fri 5 Sat 6 Sun 7" at bounding box center [277, 161] width 555 height 167
drag, startPoint x: 230, startPoint y: 174, endPoint x: 287, endPoint y: 156, distance: 59.7
click at [188, 182] on app-calendar-viewport "Mon 1 Tue 2 Wed 3 Thu 4 Fri 5 Sat 6 Sun 7 Mon 8 Tue 9 6/6 1 Job Wed 10 Thu 11 0…" at bounding box center [277, 161] width 555 height 167
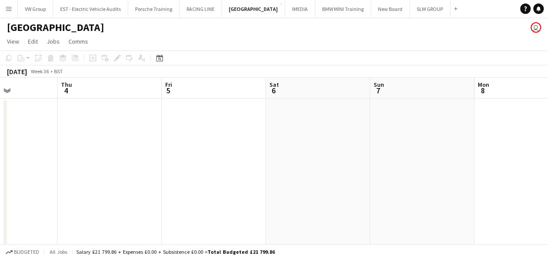
click at [197, 184] on app-calendar-viewport "Mon 1 Tue 2 Wed 3 Thu 4 Fri 5 Sat 6 Sun 7 Mon 8 Tue 9 6/6 1 Job Wed 10 10/10 1 …" at bounding box center [274, 163] width 548 height 171
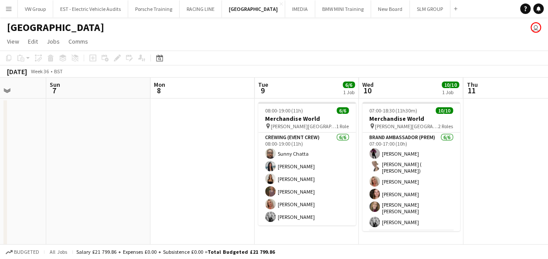
drag, startPoint x: 328, startPoint y: 162, endPoint x: 222, endPoint y: 185, distance: 109.2
click at [222, 186] on app-calendar-viewport "Wed 3 Thu 4 Fri 5 Sat 6 Sun 7 Mon 8 Tue 9 6/6 1 Job Wed 10 10/10 1 Job Thu 11 F…" at bounding box center [274, 163] width 548 height 171
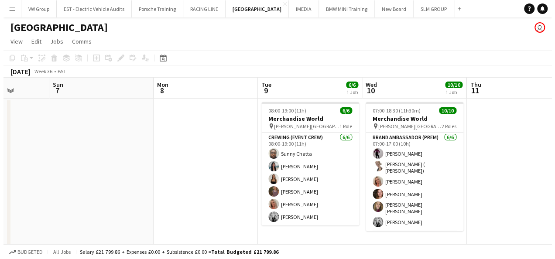
scroll to position [0, 332]
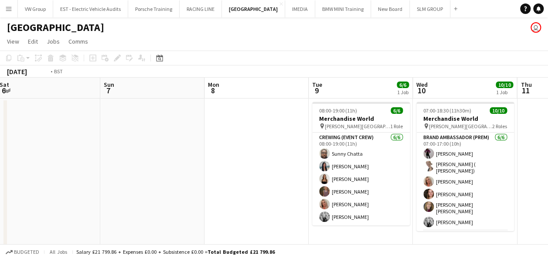
drag, startPoint x: 362, startPoint y: 168, endPoint x: 306, endPoint y: 163, distance: 56.5
click at [308, 163] on app-calendar-viewport "Wed 3 Thu 4 Fri 5 Sat 6 Sun 7 Mon 8 Tue 9 6/6 1 Job Wed 10 10/10 1 Job Thu 11 F…" at bounding box center [274, 163] width 548 height 171
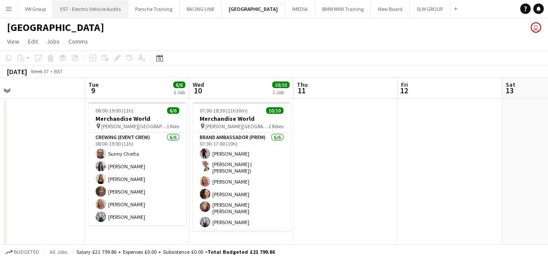
click at [112, 9] on button "EST - Electric Vehicle Audits Close" at bounding box center [90, 8] width 75 height 17
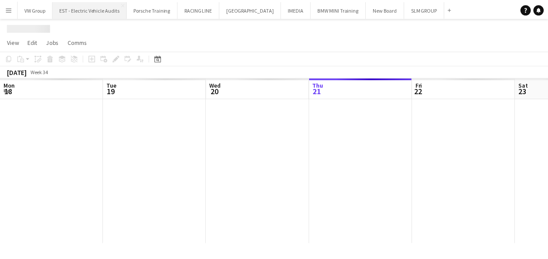
scroll to position [0, 208]
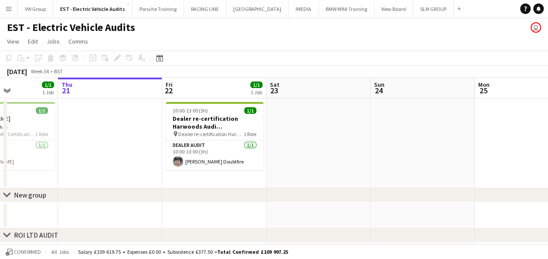
drag, startPoint x: 286, startPoint y: 136, endPoint x: 310, endPoint y: 132, distance: 24.3
click at [310, 133] on app-calendar-viewport "Mon 18 Tue 19 Wed 20 1/1 1 Job Thu 21 Fri 22 1/1 1 Job Sat 23 Sun 24 Mon 25 Tue…" at bounding box center [274, 213] width 548 height 271
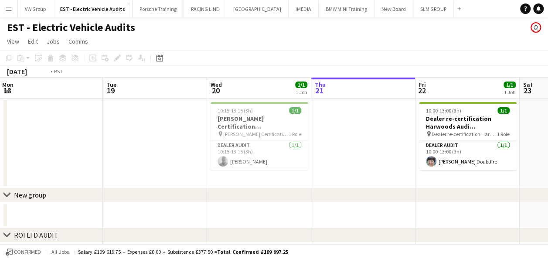
drag, startPoint x: 273, startPoint y: 110, endPoint x: 292, endPoint y: 108, distance: 18.9
click at [294, 107] on app-calendar-viewport "Sat 16 Sun 17 Mon 18 Tue 19 Wed 20 1/1 1 Job Thu 21 Fri 22 1/1 1 Job Sat 23 Sun…" at bounding box center [274, 213] width 548 height 271
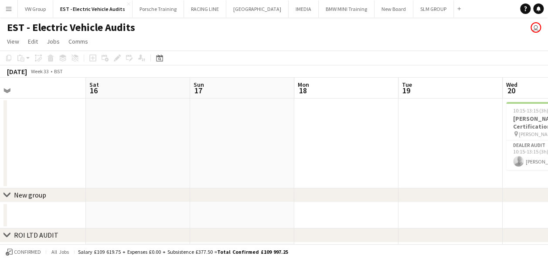
drag, startPoint x: 94, startPoint y: 130, endPoint x: 281, endPoint y: 106, distance: 188.6
click at [281, 106] on app-calendar-viewport "Wed 13 Thu 14 Fri 15 Sat 16 Sun 17 Mon 18 Tue 19 Wed 20 1/1 1 Job Thu 21 Fri 22…" at bounding box center [274, 213] width 548 height 271
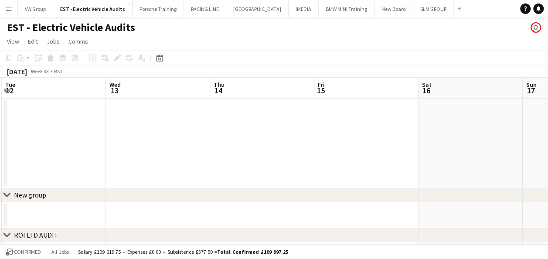
drag, startPoint x: 182, startPoint y: 106, endPoint x: 321, endPoint y: 95, distance: 139.1
click at [310, 96] on app-calendar-viewport "Sun 10 Mon 11 Tue 12 Wed 13 Thu 14 Fri 15 Sat 16 Sun 17 Mon 18 Tue 19 Wed 20 1/…" at bounding box center [274, 213] width 548 height 271
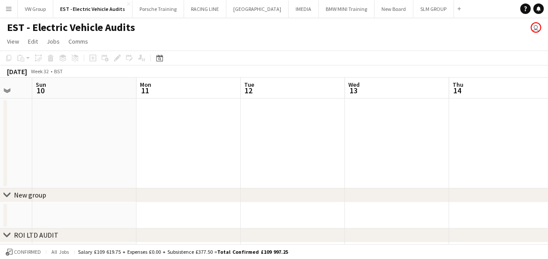
drag, startPoint x: 172, startPoint y: 123, endPoint x: 268, endPoint y: 119, distance: 96.0
click at [268, 119] on app-calendar-viewport "Fri 8 Sat 9 Sun 10 Mon 11 Tue 12 Wed 13 Thu 14 Fri 15 Sat 16 Sun 17 Mon 18" at bounding box center [274, 213] width 548 height 271
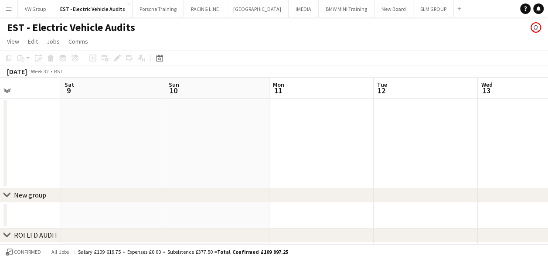
drag, startPoint x: 68, startPoint y: 135, endPoint x: 259, endPoint y: 117, distance: 191.4
click at [259, 117] on app-calendar-viewport "Wed 6 Thu 7 Fri 8 Sat 9 Sun 10 Mon 11 Tue 12 Wed 13 Thu 14 Fri 15 Sat 16" at bounding box center [274, 213] width 548 height 271
drag, startPoint x: 252, startPoint y: 119, endPoint x: 406, endPoint y: 100, distance: 155.0
click at [404, 100] on app-calendar-viewport "Tue 5 Wed 6 Thu 7 Fri 8 Sat 9 Sun 10 Mon 11 Tue 12 Wed 13 Thu 14 Fri 15" at bounding box center [274, 213] width 548 height 271
drag, startPoint x: 176, startPoint y: 137, endPoint x: 419, endPoint y: 99, distance: 245.4
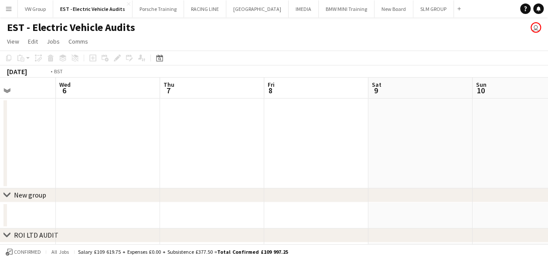
click at [419, 99] on app-calendar-viewport "Sun 3 Mon 4 Tue 5 Wed 6 Thu 7 Fri 8 Sat 9 Sun 10 Mon 11 Tue 12 Wed 13" at bounding box center [274, 213] width 548 height 271
drag, startPoint x: 259, startPoint y: 110, endPoint x: 433, endPoint y: 91, distance: 175.4
click at [430, 91] on app-calendar-viewport "Thu 31 Fri 1 Sat 2 Sun 3 Mon 4 Tue 5 Wed 6 Thu 7 Fri 8 Sat 9 Sun 10" at bounding box center [274, 213] width 548 height 271
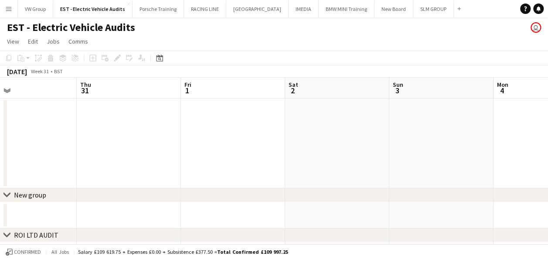
drag, startPoint x: 215, startPoint y: 122, endPoint x: 409, endPoint y: 99, distance: 196.3
click at [401, 97] on app-calendar-viewport "Mon 28 Tue 29 Wed 30 Thu 31 Fri 1 Sat 2 Sun 3 Mon 4 Tue 5 Wed 6 Thu 7" at bounding box center [274, 213] width 548 height 271
drag, startPoint x: 418, startPoint y: 111, endPoint x: 207, endPoint y: 133, distance: 212.3
click at [221, 131] on app-calendar-viewport "Sat 26 Sun 27 Mon 28 Tue 29 Wed 30 Thu 31 Fri 1 Sat 2 Sun 3 Mon 4 Tue 5" at bounding box center [274, 213] width 548 height 271
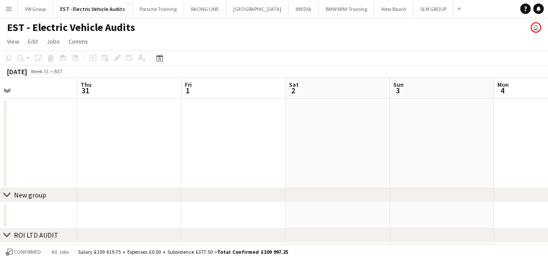
drag, startPoint x: 262, startPoint y: 119, endPoint x: 332, endPoint y: 109, distance: 71.4
click at [190, 136] on app-calendar-viewport "Mon 28 Tue 29 Wed 30 Thu 31 Fri 1 Sat 2 Sun 3 Mon 4 Tue 5 Wed 6 Thu 7" at bounding box center [274, 213] width 548 height 271
drag, startPoint x: 363, startPoint y: 113, endPoint x: 184, endPoint y: 137, distance: 181.3
click at [183, 137] on app-calendar-viewport "Wed 30 Thu 31 Fri 1 Sat 2 Sun 3 Mon 4 Tue 5 Wed 6 Thu 7 Fri 8 Sat 9" at bounding box center [274, 213] width 548 height 271
drag, startPoint x: 392, startPoint y: 118, endPoint x: 358, endPoint y: 113, distance: 34.8
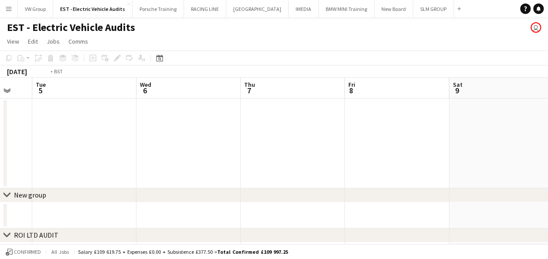
click at [174, 144] on app-calendar-viewport "Fri 1 Sat 2 Sun 3 Mon 4 Tue 5 Wed 6 Thu 7 Fri 8 Sat 9 Sun 10 Mon 11" at bounding box center [274, 213] width 548 height 271
drag, startPoint x: 334, startPoint y: 119, endPoint x: 196, endPoint y: 147, distance: 140.5
click at [196, 147] on app-calendar-viewport "Sun 3 Mon 4 Tue 5 Wed 6 Thu 7 Fri 8 Sat 9 Sun 10 Mon 11 Tue 12 Wed 13" at bounding box center [274, 213] width 548 height 271
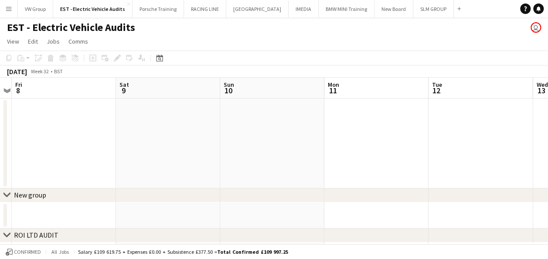
drag, startPoint x: 396, startPoint y: 122, endPoint x: 200, endPoint y: 143, distance: 197.4
click at [210, 144] on app-calendar-viewport "Tue 5 Wed 6 Thu 7 Fri 8 Sat 9 Sun 10 Mon 11 Tue 12 Wed 13 Thu 14 Fri 15" at bounding box center [274, 213] width 548 height 271
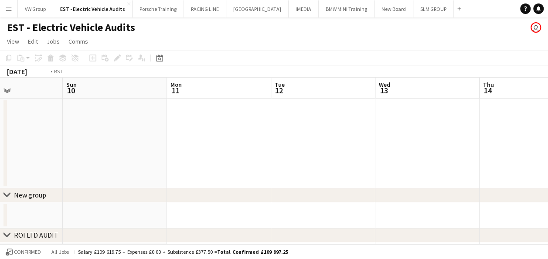
drag, startPoint x: 213, startPoint y: 138, endPoint x: 197, endPoint y: 138, distance: 15.7
click at [199, 138] on app-calendar-viewport "Thu 7 Fri 8 Sat 9 Sun 10 Mon 11 Tue 12 Wed 13 Thu 14 Fri 15 Sat 16 Sun 17" at bounding box center [274, 213] width 548 height 271
drag, startPoint x: 411, startPoint y: 121, endPoint x: 236, endPoint y: 134, distance: 175.0
click at [230, 136] on app-calendar-viewport "Sat 9 Sun 10 Mon 11 Tue 12 Wed 13 Thu 14 Fri 15 Sat 16 Sun 17 Mon 18 Tue 19" at bounding box center [274, 213] width 548 height 271
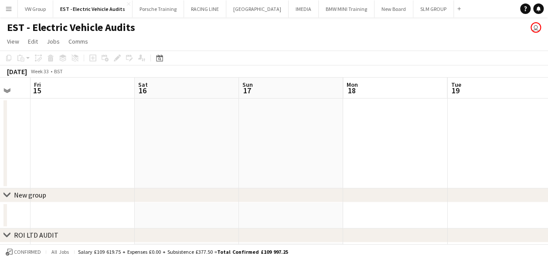
drag, startPoint x: 425, startPoint y: 128, endPoint x: 246, endPoint y: 144, distance: 179.9
click at [266, 141] on app-calendar-viewport "Mon 11 Tue 12 Wed 13 Thu 14 Fri 15 Sat 16 Sun 17 Mon 18 Tue 19 Wed 20 1/1 1 Job…" at bounding box center [274, 213] width 548 height 271
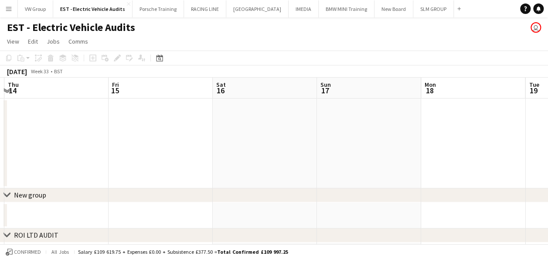
drag, startPoint x: 413, startPoint y: 132, endPoint x: 345, endPoint y: 124, distance: 69.0
click at [257, 143] on app-calendar-viewport "Mon 11 Tue 12 Wed 13 Thu 14 Fri 15 Sat 16 Sun 17 Mon 18 Tue 19 Wed 20 1/1 1 Job…" at bounding box center [274, 213] width 548 height 271
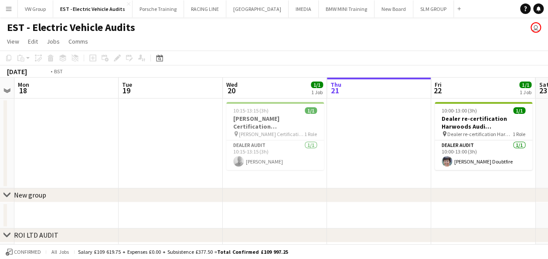
drag, startPoint x: 401, startPoint y: 126, endPoint x: 427, endPoint y: 116, distance: 27.8
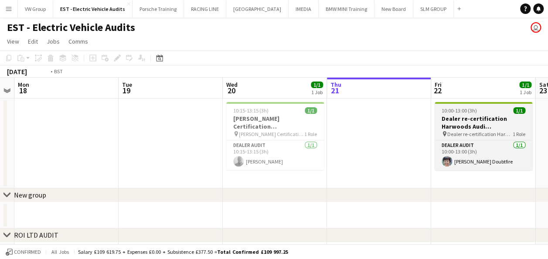
click at [250, 134] on app-calendar-viewport "Fri 15 Sat 16 Sun 17 Mon 18 Tue 19 Wed 20 1/1 1 Job Thu 21 Fri 22 1/1 1 Job Sat…" at bounding box center [274, 213] width 548 height 271
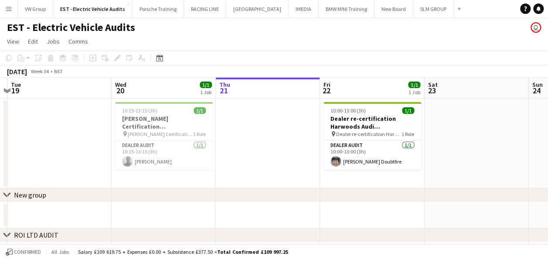
drag, startPoint x: 366, startPoint y: 132, endPoint x: 285, endPoint y: 137, distance: 80.8
click at [259, 142] on app-calendar-viewport "Fri 15 Sat 16 Sun 17 Mon 18 Tue 19 Wed 20 1/1 1 Job Thu 21 Fri 22 1/1 1 Job Sat…" at bounding box center [274, 213] width 548 height 271
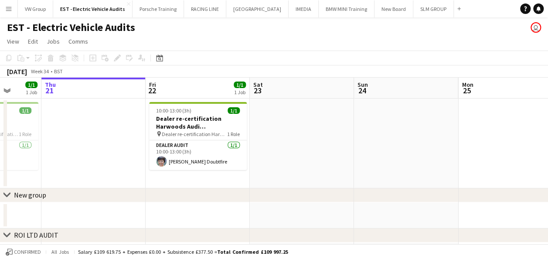
drag, startPoint x: 434, startPoint y: 132, endPoint x: 330, endPoint y: 141, distance: 104.2
click at [260, 154] on app-calendar-viewport "Sun 17 Mon 18 Tue 19 Wed 20 1/1 1 Job Thu 21 Fri 22 1/1 1 Job Sat 23 Sun 24 Mon…" at bounding box center [274, 213] width 548 height 271
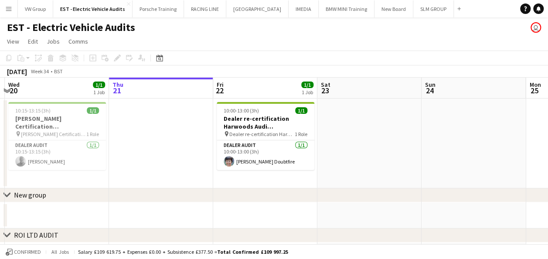
drag, startPoint x: 376, startPoint y: 135, endPoint x: 402, endPoint y: 128, distance: 27.0
click at [243, 159] on app-calendar-viewport "Sun 17 Mon 18 Tue 19 Wed 20 1/1 1 Job Thu 21 Fri 22 1/1 1 Job Sat 23 Sun 24 Mon…" at bounding box center [274, 213] width 548 height 271
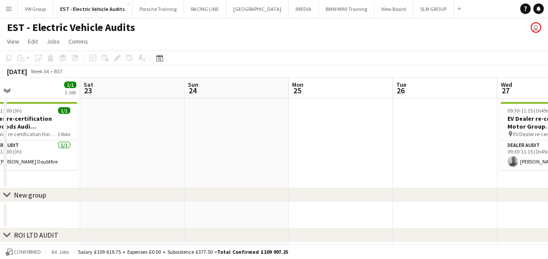
drag, startPoint x: 371, startPoint y: 142, endPoint x: 229, endPoint y: 169, distance: 145.2
click at [229, 169] on app-calendar-viewport "Tue 19 Wed 20 1/1 1 Job Thu 21 Fri 22 1/1 1 Job Sat 23 Sun 24 Mon 25 Tue 26 Wed…" at bounding box center [274, 213] width 548 height 271
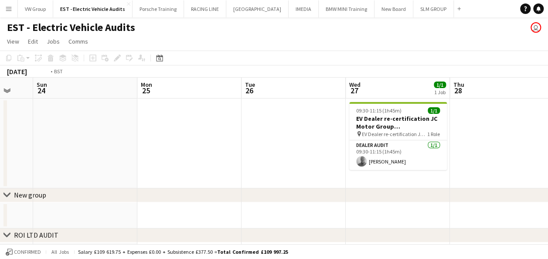
drag, startPoint x: 283, startPoint y: 165, endPoint x: 255, endPoint y: 173, distance: 29.8
click at [244, 174] on app-calendar-viewport "Thu 21 Fri 22 1/1 1 Job Sat 23 Sun 24 Mon 25 Tue 26 Wed 27 1/1 1 Job Thu 28 Fri…" at bounding box center [274, 213] width 548 height 271
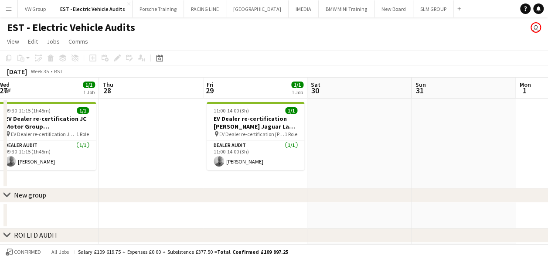
drag, startPoint x: 281, startPoint y: 164, endPoint x: 269, endPoint y: 165, distance: 12.2
click at [269, 165] on app-calendar-viewport "Sat 23 Sun 24 Mon 25 Tue 26 Wed 27 1/1 1 Job Thu 28 Fri 29 1/1 1 Job Sat 30 Sun…" at bounding box center [274, 213] width 548 height 271
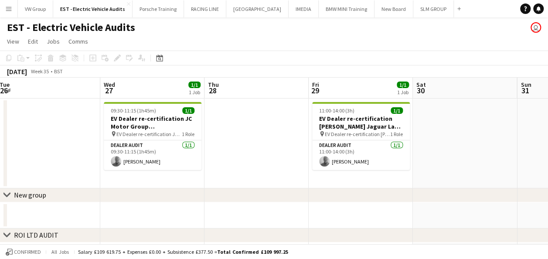
drag, startPoint x: 398, startPoint y: 146, endPoint x: 283, endPoint y: 163, distance: 116.4
click at [279, 165] on app-calendar-viewport "Sat 23 Sun 24 Mon 25 Tue 26 Wed 27 1/1 1 Job Thu 28 Fri 29 1/1 1 Job Sat 30 Sun…" at bounding box center [274, 213] width 548 height 271
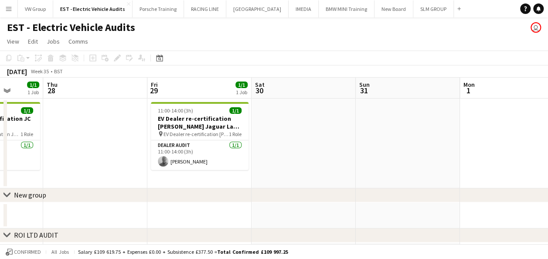
drag, startPoint x: 366, startPoint y: 144, endPoint x: 229, endPoint y: 170, distance: 139.3
click at [218, 171] on app-calendar-viewport "Mon 25 Tue 26 Wed 27 1/1 1 Job Thu 28 Fri 29 1/1 1 Job Sat 30 Sun 31 Mon 1 Tue …" at bounding box center [274, 213] width 548 height 271
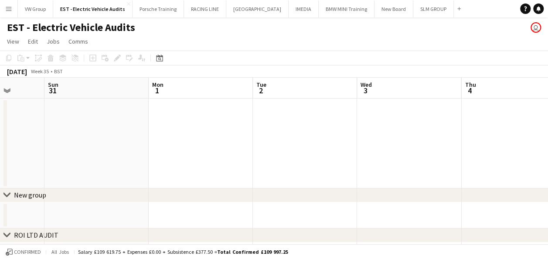
drag, startPoint x: 297, startPoint y: 158, endPoint x: 242, endPoint y: 162, distance: 54.7
click at [242, 162] on app-calendar-viewport "Wed 27 1/1 1 Job Thu 28 Fri 29 1/1 1 Job Sat 30 Sun 31 Mon 1 Tue 2 Wed 3 Thu 4 …" at bounding box center [274, 213] width 548 height 271
